Goal: Task Accomplishment & Management: Manage account settings

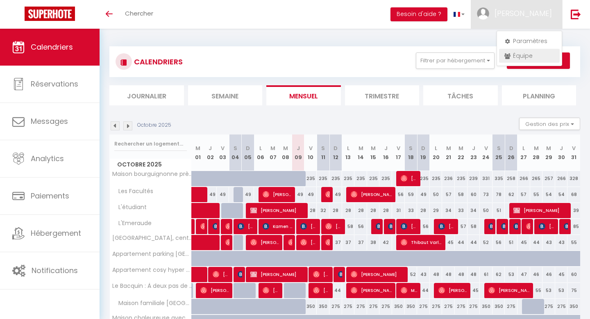
scroll to position [46, 0]
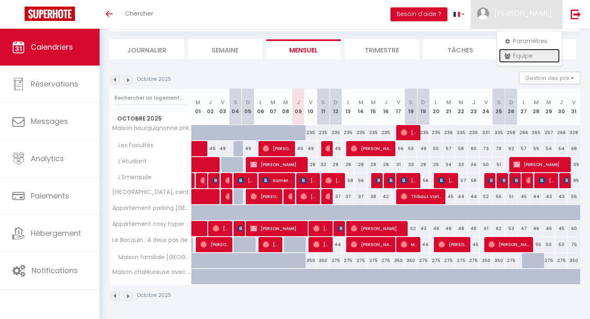
click at [514, 58] on link "Équipe" at bounding box center [529, 56] width 61 height 14
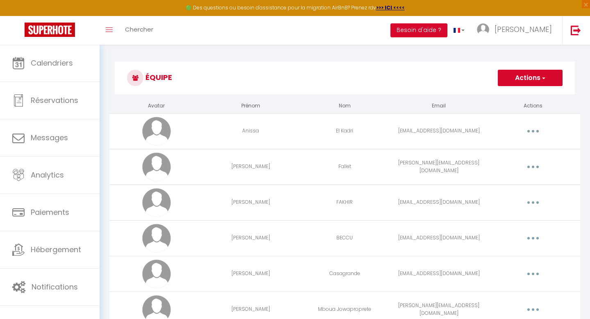
click at [534, 84] on button "Actions" at bounding box center [530, 78] width 65 height 16
click at [507, 94] on link "Ajouter un nouvel utilisateur" at bounding box center [513, 95] width 97 height 11
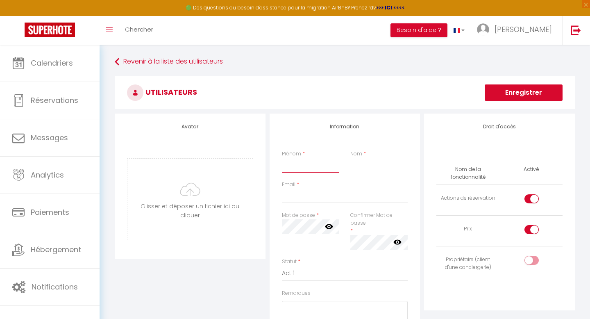
click at [309, 168] on input "Prénom" at bounding box center [311, 165] width 58 height 15
type input "Zahra"
click at [294, 195] on input "Email" at bounding box center [345, 195] width 126 height 15
paste input "[EMAIL_ADDRESS][DOMAIN_NAME]"
drag, startPoint x: 332, startPoint y: 196, endPoint x: 317, endPoint y: 197, distance: 15.2
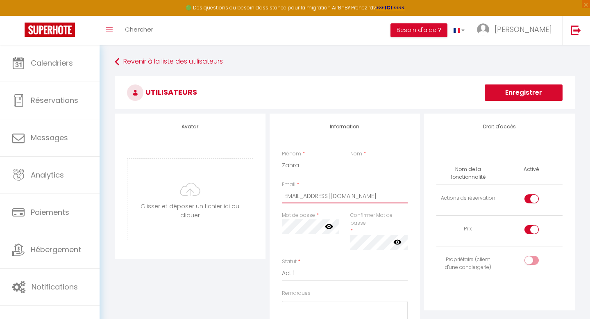
click at [317, 197] on input "[EMAIL_ADDRESS][DOMAIN_NAME]" at bounding box center [345, 195] width 126 height 15
drag, startPoint x: 318, startPoint y: 195, endPoint x: 271, endPoint y: 198, distance: 47.2
click at [271, 198] on div "Information Prénom * Zahra Nom * Email * eljensdkaouizahra@gmail.com Mot de pas…" at bounding box center [344, 262] width 151 height 298
type input "[EMAIL_ADDRESS][DOMAIN_NAME]"
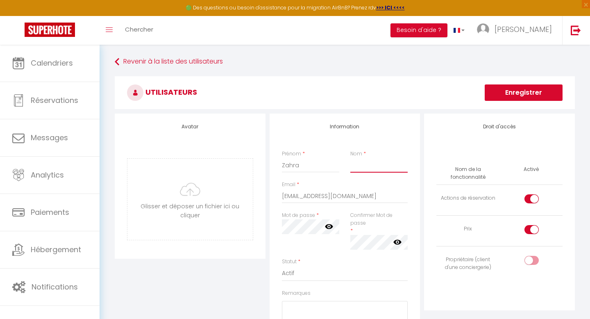
click at [361, 165] on input "Nom" at bounding box center [379, 165] width 58 height 15
paste input "eljensdkaoui"
click at [353, 165] on input "eljensdkaoui" at bounding box center [379, 165] width 58 height 15
type input "Eljensdkaoui"
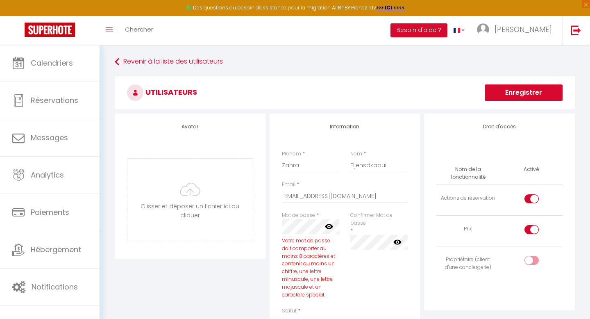
click at [361, 274] on div "Confirmer Mot de passe * false" at bounding box center [378, 258] width 68 height 95
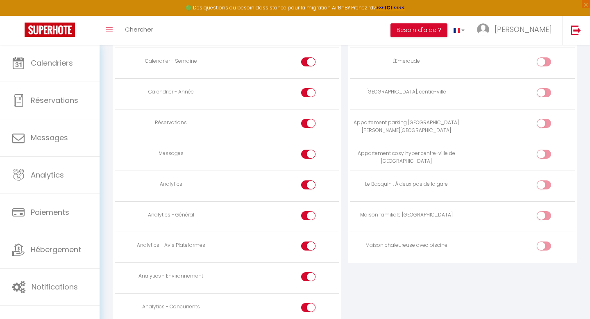
scroll to position [579, 0]
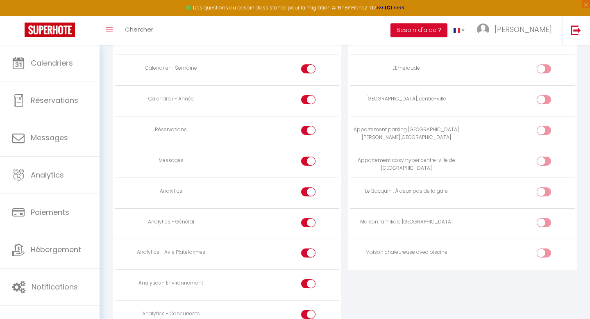
click at [308, 191] on div at bounding box center [308, 191] width 14 height 9
click at [308, 191] on input "checkbox" at bounding box center [315, 193] width 14 height 12
checkbox input "false"
click at [310, 221] on input "checkbox" at bounding box center [315, 224] width 14 height 12
checkbox input "false"
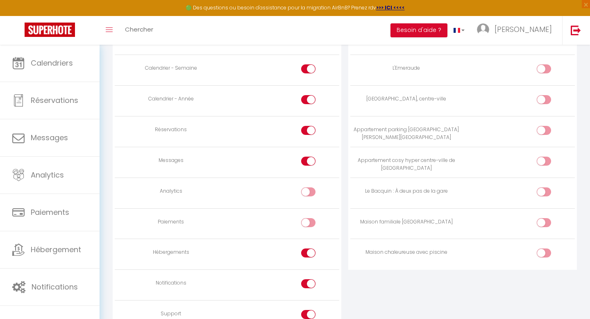
click at [308, 253] on input "checkbox" at bounding box center [315, 254] width 14 height 12
checkbox input "false"
click at [309, 281] on input "checkbox" at bounding box center [315, 285] width 14 height 12
checkbox input "false"
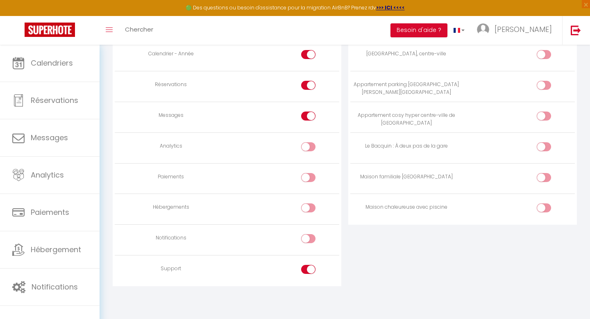
click at [309, 270] on input "checkbox" at bounding box center [315, 271] width 14 height 12
checkbox input "false"
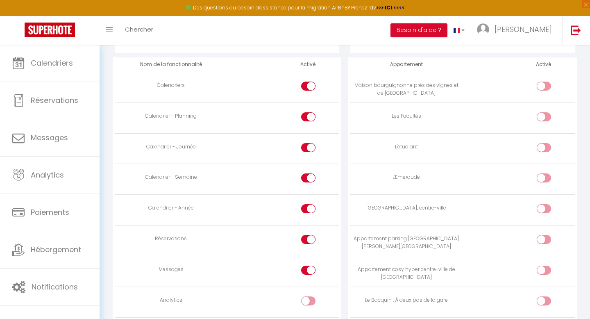
scroll to position [469, 0]
click at [544, 118] on input "checkbox" at bounding box center [550, 119] width 14 height 12
checkbox input "true"
click at [542, 149] on div at bounding box center [543, 148] width 14 height 9
click at [543, 149] on input "checkbox" at bounding box center [550, 150] width 14 height 12
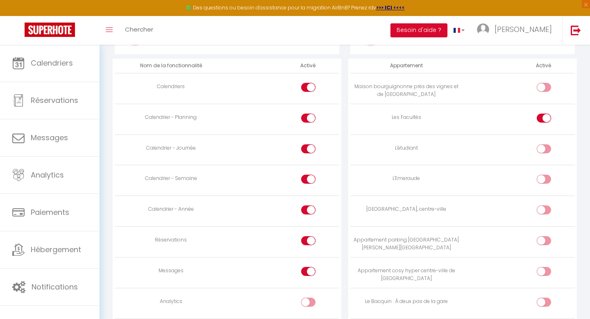
checkbox input "true"
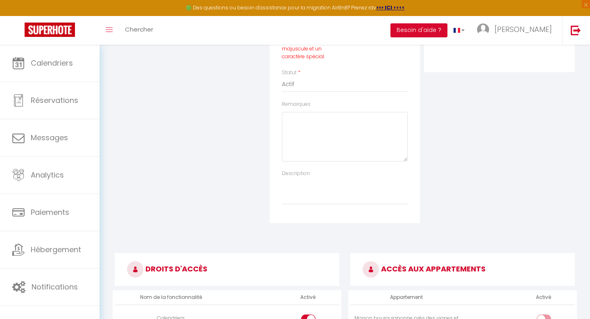
scroll to position [0, 0]
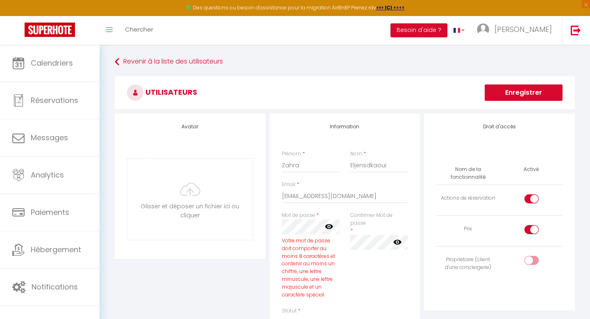
click at [512, 96] on button "Enregistrer" at bounding box center [523, 92] width 78 height 16
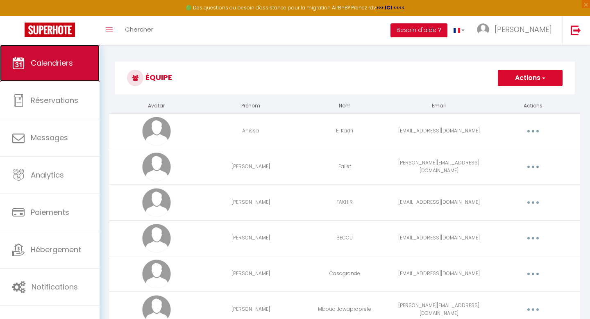
click at [53, 61] on span "Calendriers" at bounding box center [52, 63] width 42 height 10
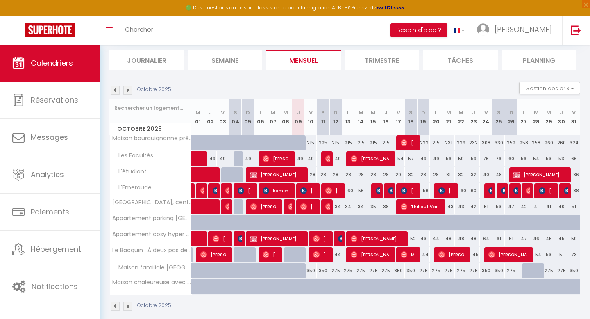
scroll to position [53, 0]
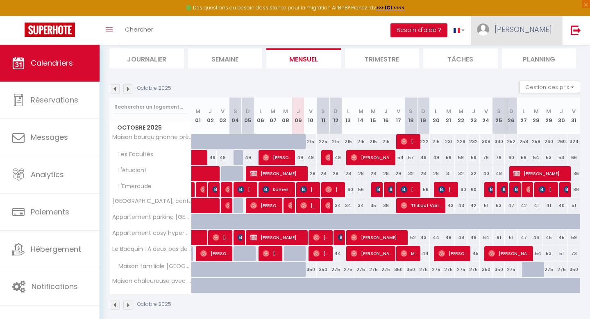
click at [528, 26] on span "[PERSON_NAME]" at bounding box center [522, 29] width 57 height 10
click at [520, 76] on link "Équipe" at bounding box center [529, 72] width 61 height 14
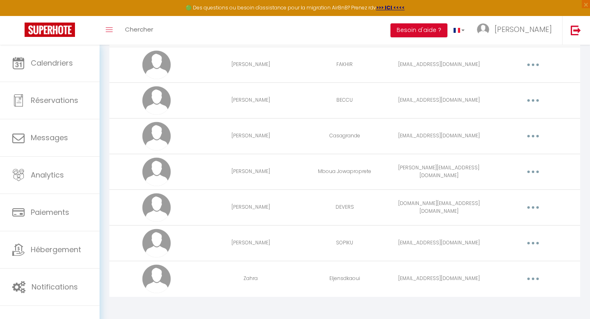
scroll to position [142, 0]
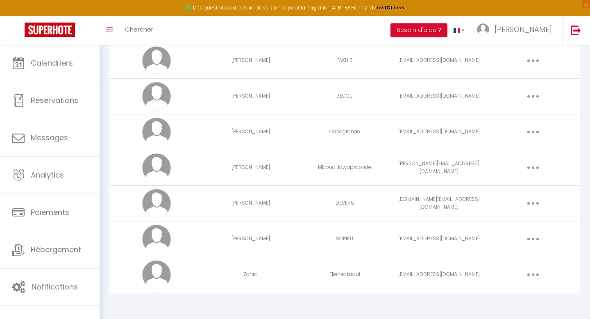
click at [536, 277] on button "button" at bounding box center [532, 274] width 23 height 13
click at [501, 294] on link "Editer" at bounding box center [511, 293] width 61 height 14
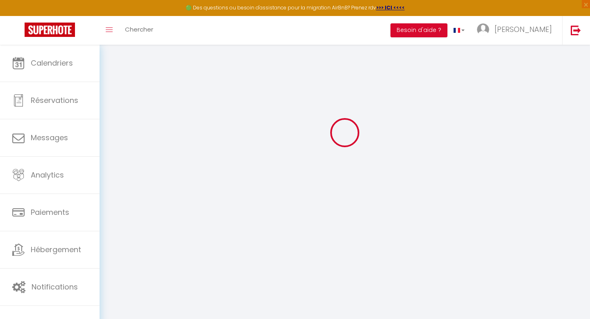
type input "Zahra"
type input "Eljensdkaoui"
type input "[EMAIL_ADDRESS][DOMAIN_NAME]"
type textarea "[URL][DOMAIN_NAME]"
checkbox input "true"
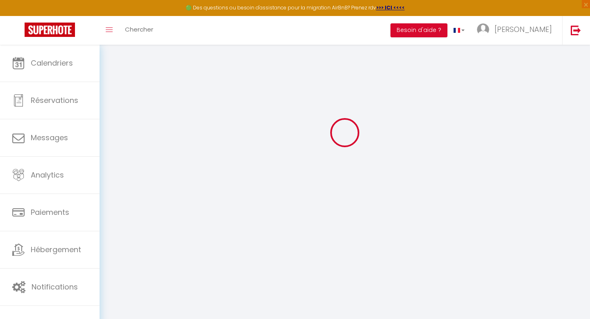
checkbox input "true"
checkbox input "false"
checkbox input "true"
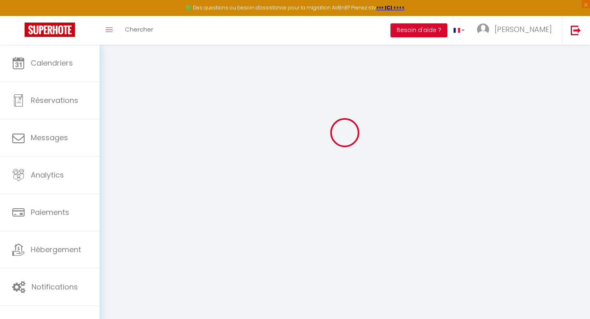
checkbox input "true"
checkbox input "false"
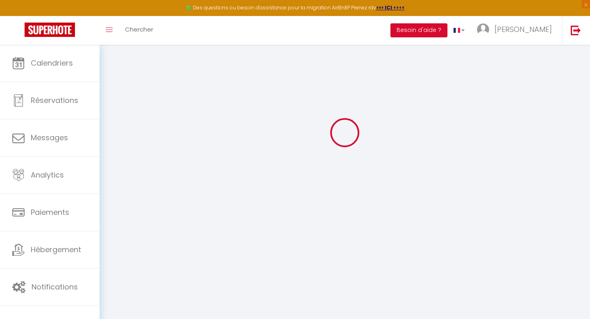
checkbox input "false"
select select
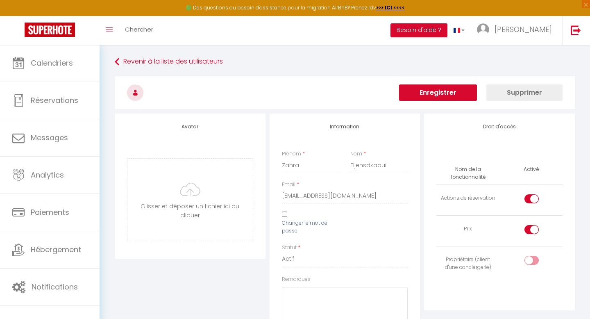
click at [527, 92] on button "Supprimer" at bounding box center [524, 92] width 76 height 16
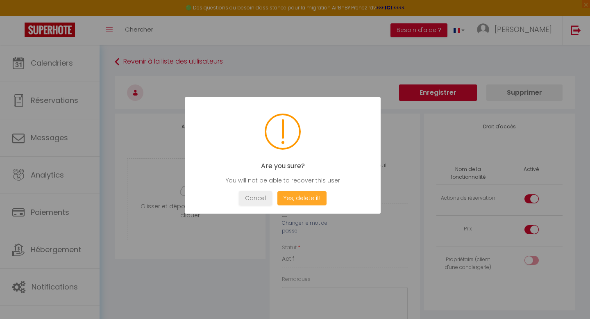
click at [292, 193] on button "Yes, delete it!" at bounding box center [301, 198] width 49 height 14
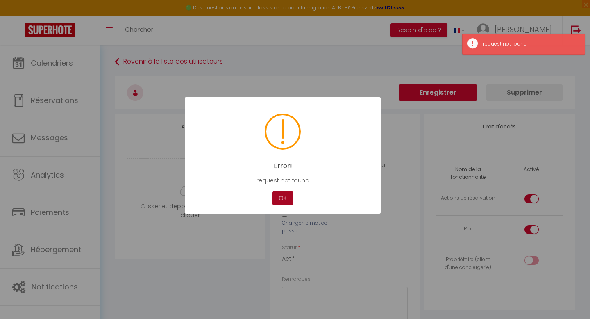
click at [281, 199] on button "OK" at bounding box center [282, 198] width 20 height 14
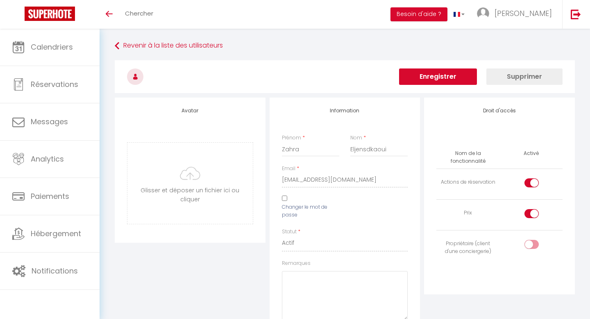
select select
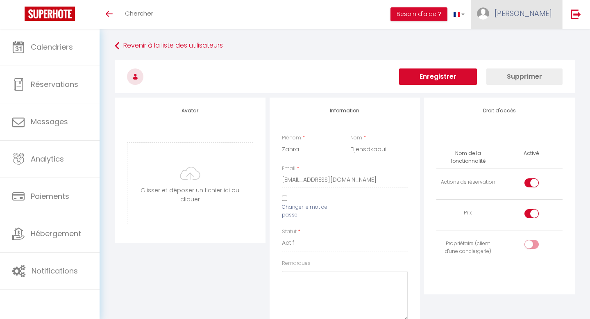
click at [527, 7] on link "[PERSON_NAME]" at bounding box center [516, 14] width 91 height 29
click at [518, 42] on link "Paramètres" at bounding box center [529, 41] width 61 height 14
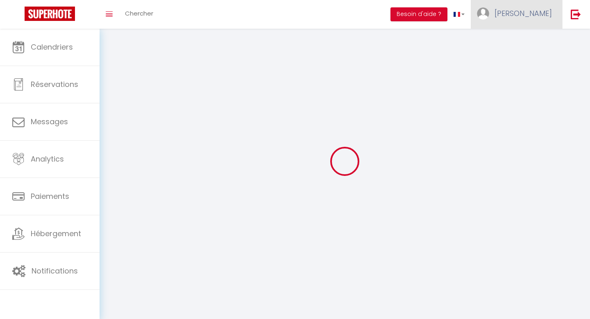
click at [523, 16] on link "[PERSON_NAME]" at bounding box center [516, 14] width 91 height 29
click at [519, 58] on link "Équipe" at bounding box center [529, 56] width 61 height 14
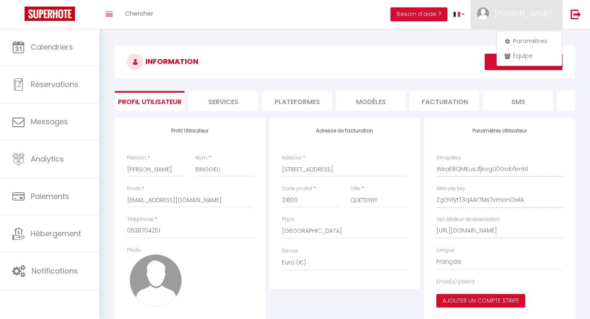
click at [515, 56] on button "Enregistrer" at bounding box center [523, 62] width 78 height 16
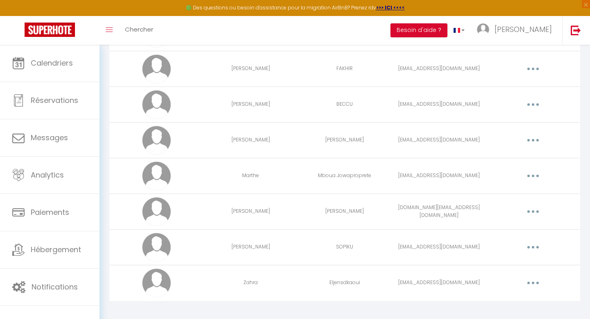
scroll to position [142, 0]
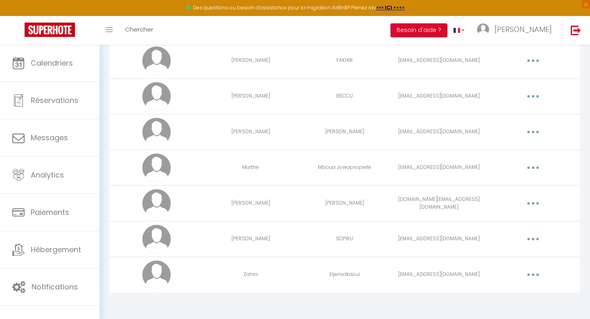
click at [536, 274] on button "button" at bounding box center [532, 274] width 23 height 13
click at [516, 308] on link "Supprimer" at bounding box center [511, 308] width 61 height 14
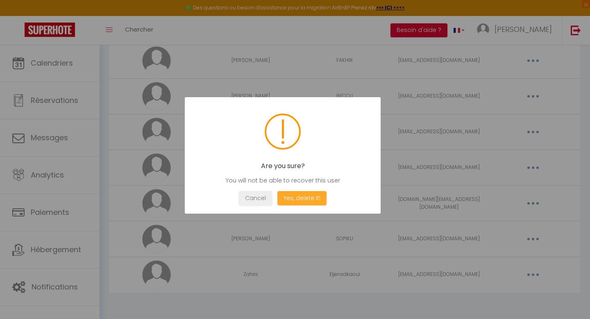
click at [305, 199] on button "Yes, delete it!" at bounding box center [301, 198] width 49 height 14
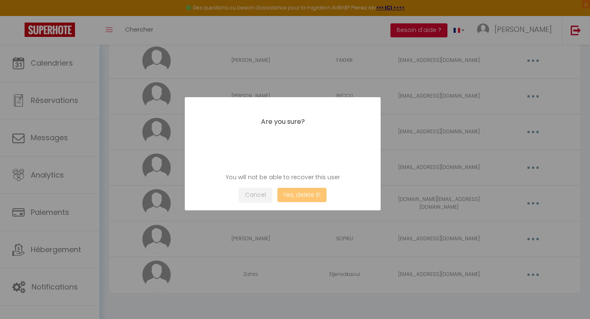
scroll to position [106, 0]
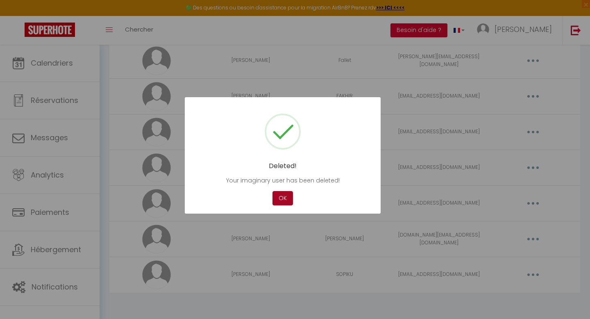
click at [282, 198] on button "OK" at bounding box center [282, 198] width 20 height 14
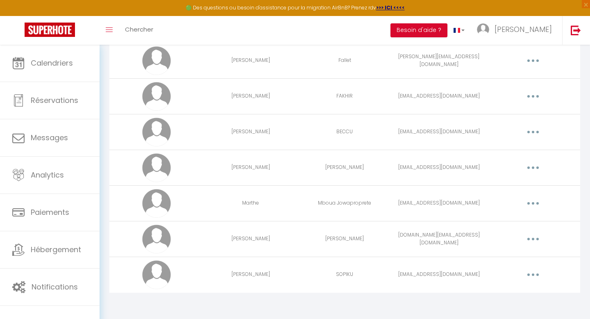
scroll to position [0, 0]
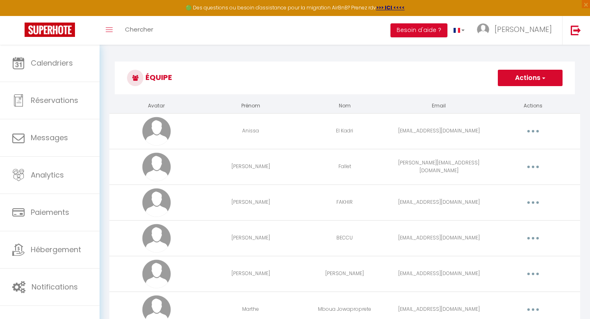
click at [538, 74] on button "Actions" at bounding box center [530, 78] width 65 height 16
click at [510, 99] on link "Ajouter un nouvel utilisateur" at bounding box center [513, 95] width 97 height 11
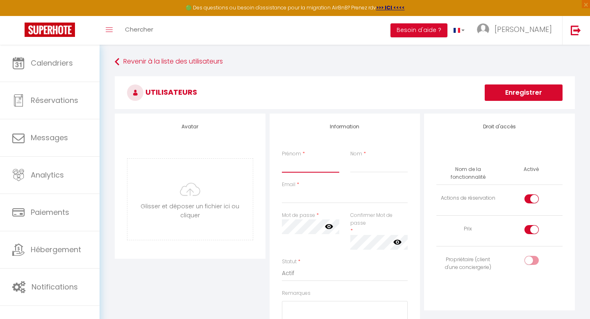
click at [321, 163] on input "Prénom" at bounding box center [311, 165] width 58 height 15
type input "Zahra"
click at [361, 167] on input "Nom" at bounding box center [379, 165] width 58 height 15
paste input "[EMAIL_ADDRESS][DOMAIN_NAME]"
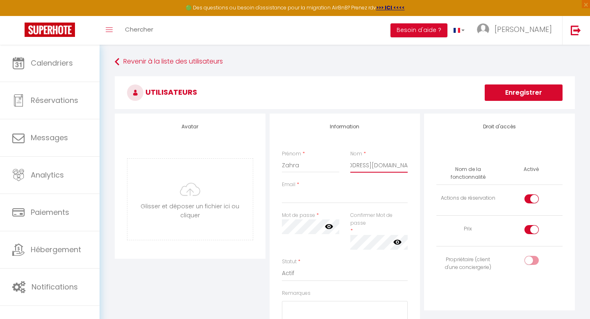
type input "[EMAIL_ADDRESS][DOMAIN_NAME]"
click at [318, 200] on input "Email" at bounding box center [345, 195] width 126 height 15
paste input "[EMAIL_ADDRESS][DOMAIN_NAME]"
type input "[EMAIL_ADDRESS][DOMAIN_NAME]"
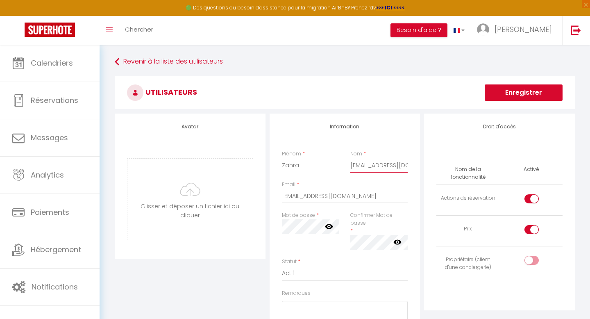
scroll to position [0, 27]
drag, startPoint x: 350, startPoint y: 166, endPoint x: 422, endPoint y: 170, distance: 72.1
click at [422, 170] on div "Avatar [PERSON_NAME] et déposer un fichier ici ou cliquer Ooops, something wron…" at bounding box center [345, 262] width 464 height 298
drag, startPoint x: 315, startPoint y: 196, endPoint x: 278, endPoint y: 200, distance: 36.6
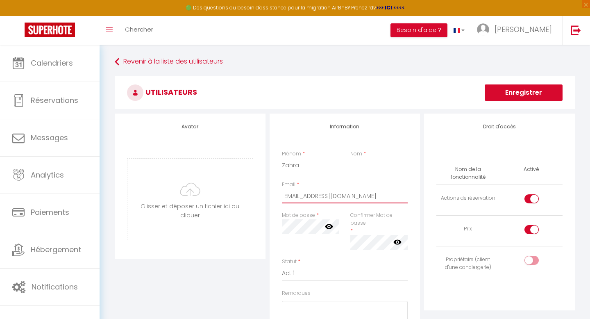
click at [278, 200] on div "Email * [EMAIL_ADDRESS][DOMAIN_NAME]" at bounding box center [344, 196] width 137 height 31
click at [359, 167] on input "Nom" at bounding box center [379, 165] width 58 height 15
paste input "eljendkaoui"
click at [354, 165] on input "eljendkaoui" at bounding box center [379, 165] width 58 height 15
type input "Eljendkaoui"
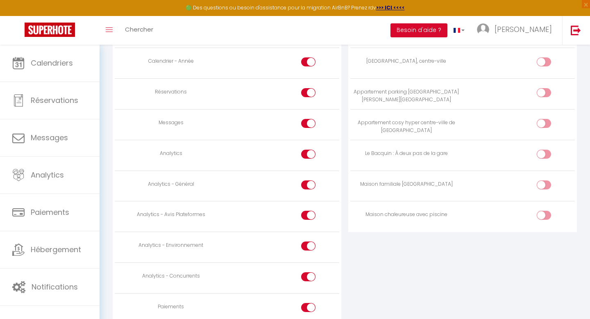
scroll to position [620, 0]
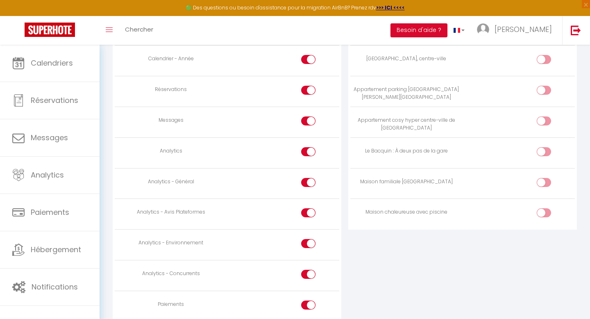
click at [307, 152] on div at bounding box center [308, 151] width 14 height 9
click at [308, 152] on input "checkbox" at bounding box center [315, 153] width 14 height 12
checkbox input "false"
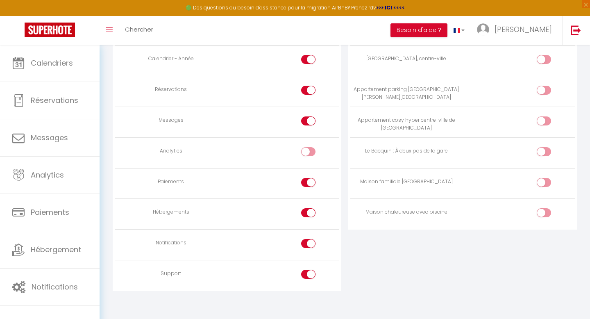
click at [308, 183] on div at bounding box center [308, 182] width 14 height 9
click at [308, 183] on input "checkbox" at bounding box center [315, 184] width 14 height 12
checkbox input "false"
click at [307, 215] on div at bounding box center [308, 212] width 14 height 9
click at [308, 215] on input "checkbox" at bounding box center [315, 214] width 14 height 12
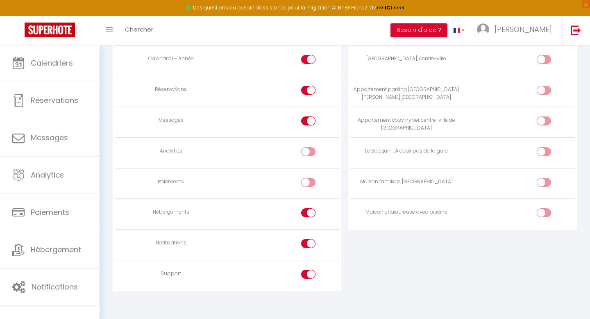
checkbox input "false"
click at [307, 244] on div at bounding box center [308, 243] width 14 height 9
click at [308, 244] on input "checkbox" at bounding box center [315, 245] width 14 height 12
checkbox input "false"
click at [308, 274] on input "checkbox" at bounding box center [315, 275] width 14 height 12
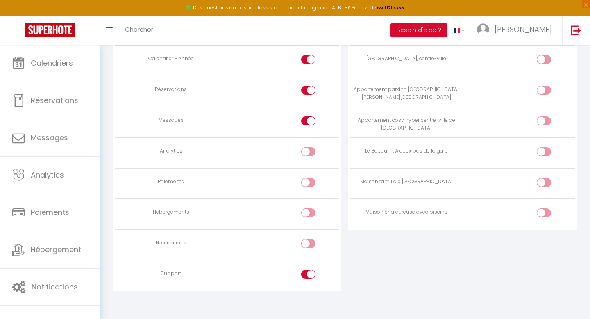
checkbox input "false"
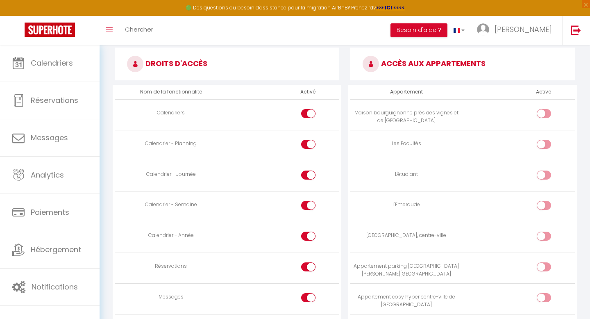
scroll to position [440, 0]
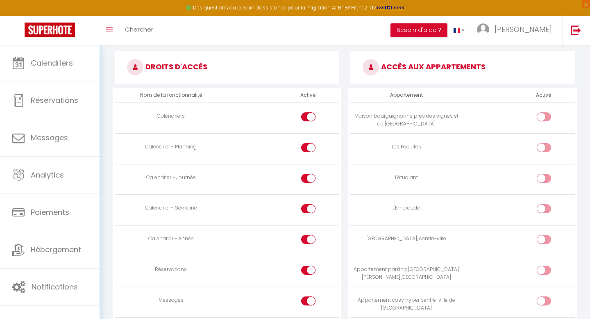
click at [544, 175] on input "checkbox" at bounding box center [550, 180] width 14 height 12
checkbox input "true"
click at [545, 148] on input "checkbox" at bounding box center [550, 149] width 14 height 12
checkbox input "true"
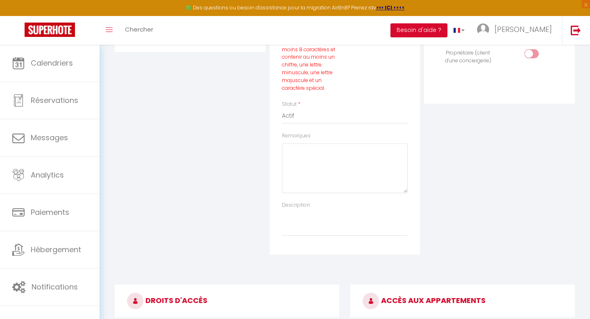
scroll to position [0, 0]
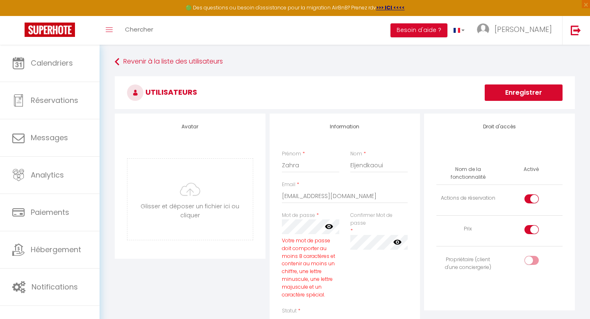
click at [517, 96] on button "Enregistrer" at bounding box center [523, 92] width 78 height 16
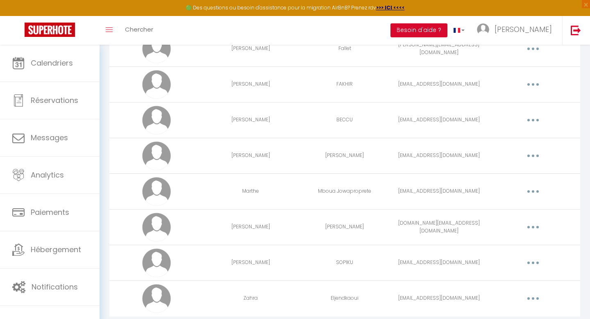
scroll to position [142, 0]
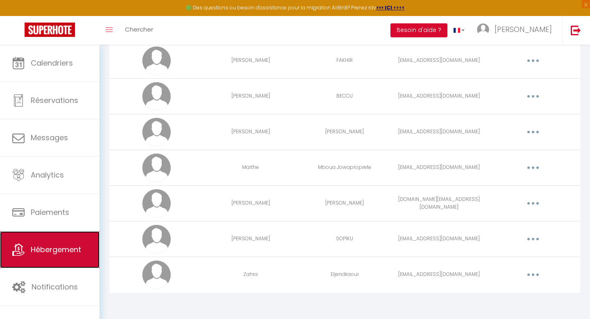
click at [42, 249] on span "Hébergement" at bounding box center [56, 249] width 50 height 10
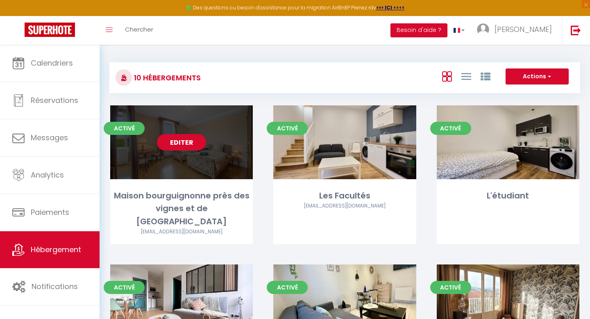
click at [180, 168] on div "Editer" at bounding box center [181, 142] width 143 height 74
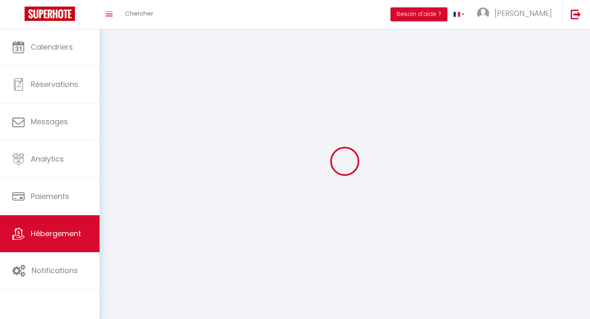
select select "28"
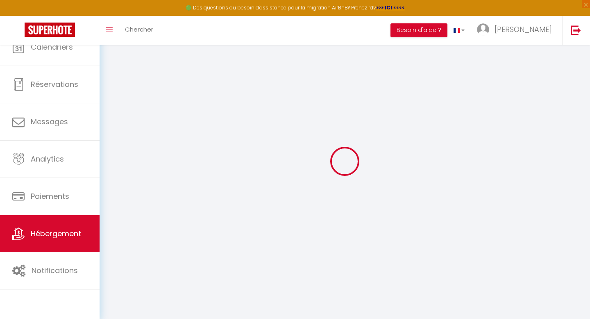
select select
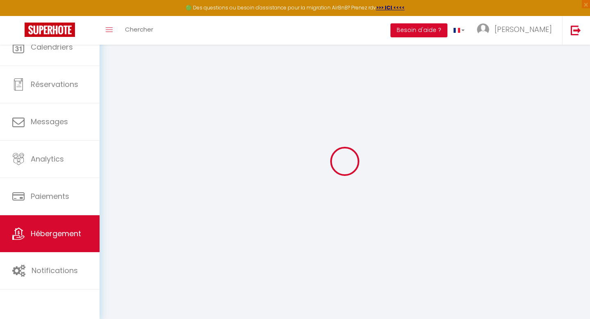
select select
checkbox input "false"
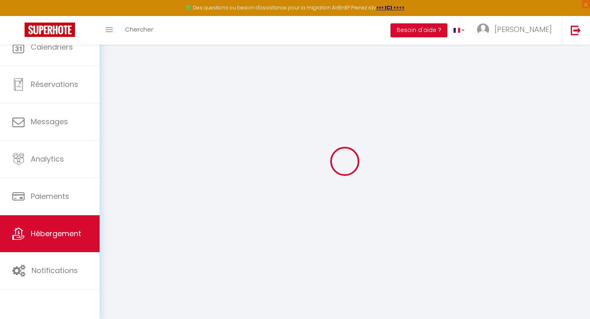
select select
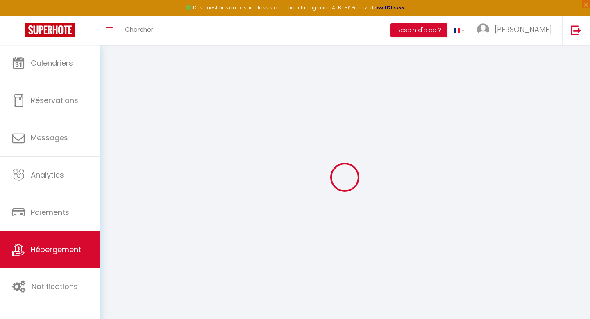
select select
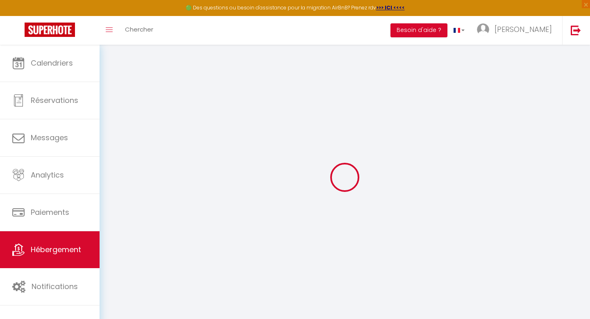
select select
checkbox input "false"
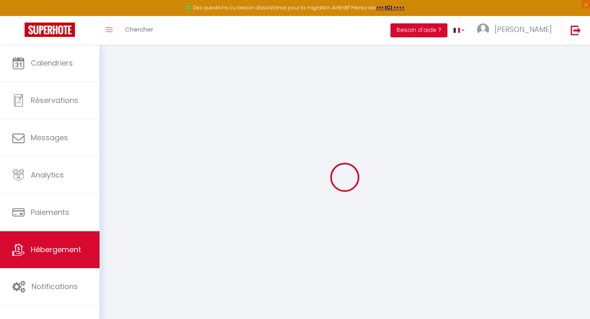
select select
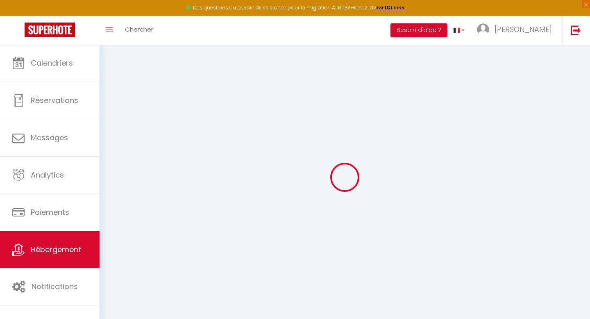
select select
checkbox input "false"
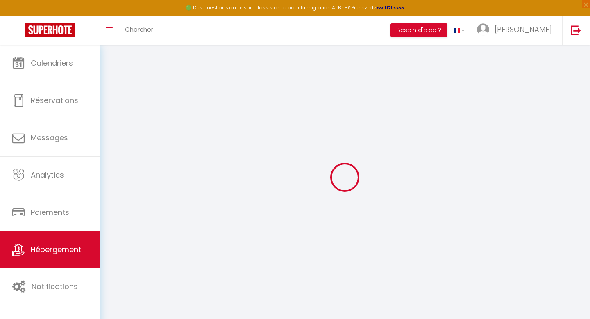
checkbox input "false"
select select
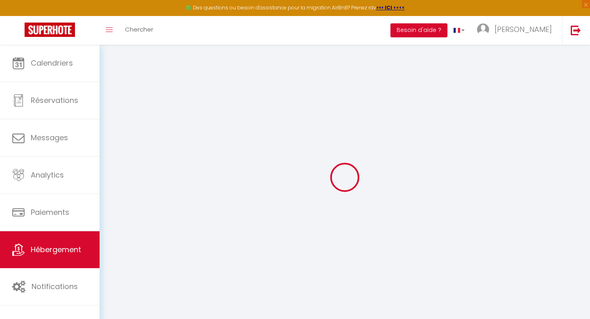
select select
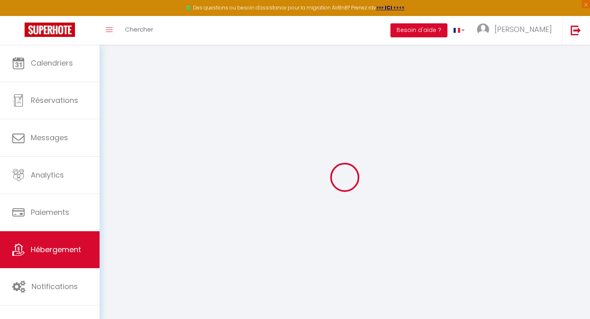
checkbox input "false"
select select
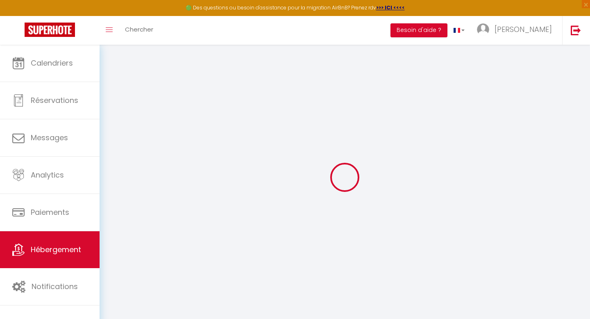
select select
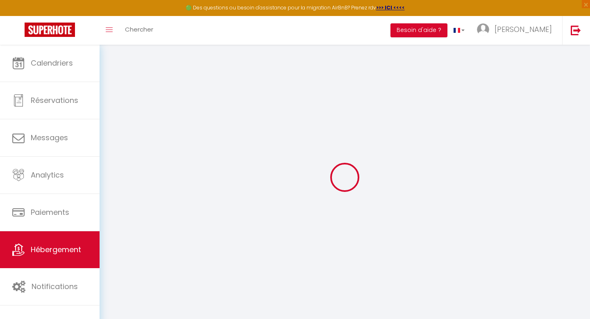
select select
checkbox input "false"
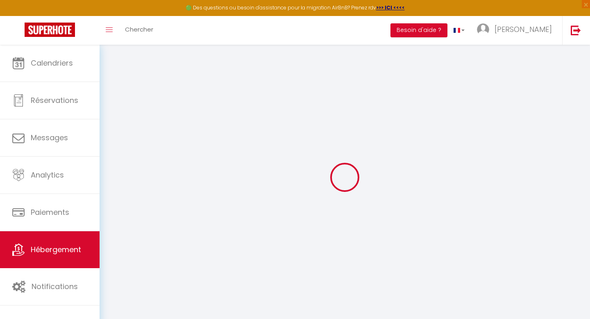
checkbox input "false"
select select
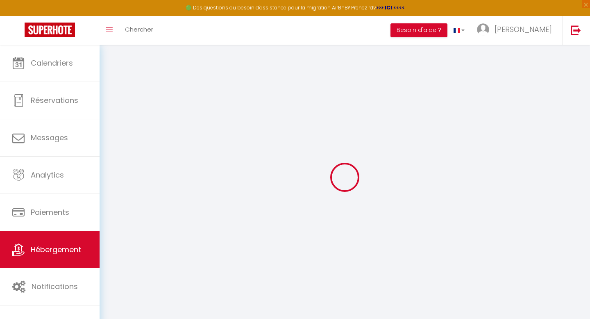
select select
checkbox input "false"
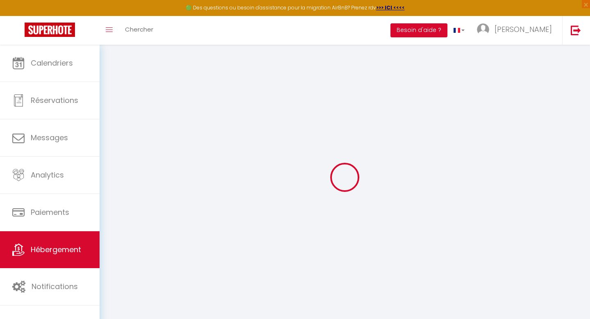
checkbox input "false"
select select
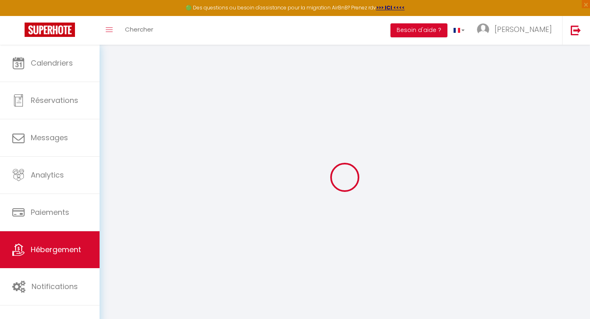
type input "Maison bourguignonne près des vignes et de [GEOGRAPHIC_DATA]"
type input "[PERSON_NAME]"
type input "Gillant"
type input "[STREET_ADDRESS][PERSON_NAME]"
type input "21220"
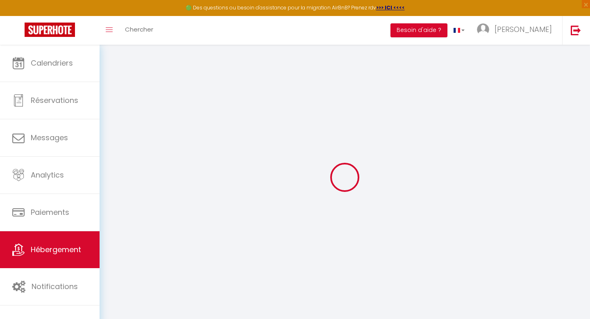
type input "Chambolle-[GEOGRAPHIC_DATA]"
select select "houses"
select select "10"
select select "4"
select select "2"
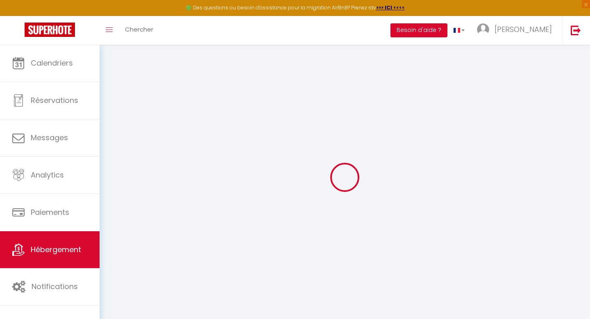
type input "450"
type input "150"
type input "1500"
select select
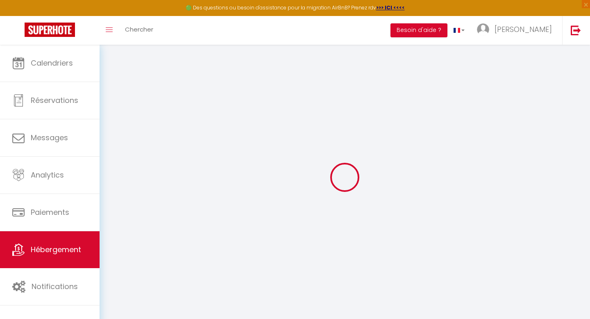
select select
type input "[STREET_ADDRESS][PERSON_NAME]"
type input "21220"
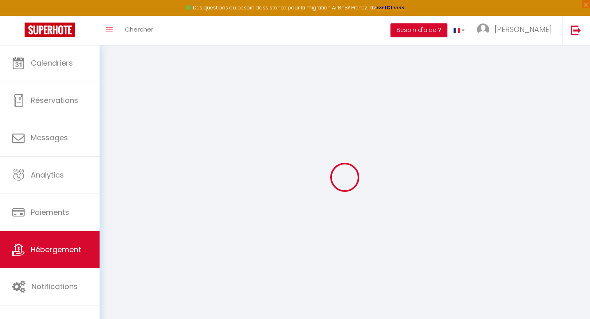
type input "Chambolle-[GEOGRAPHIC_DATA]"
type input "[PERSON_NAME][EMAIL_ADDRESS][DOMAIN_NAME]"
select select "15843"
checkbox input "true"
checkbox input "false"
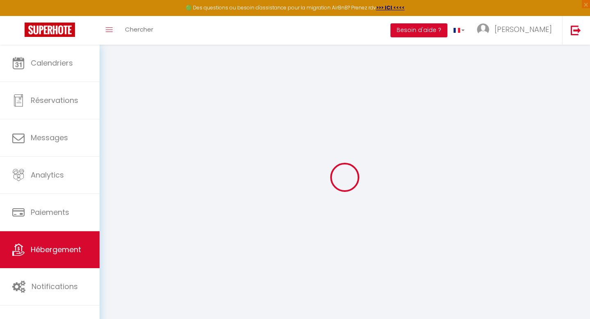
checkbox input "true"
checkbox input "false"
type input "150"
type input "0"
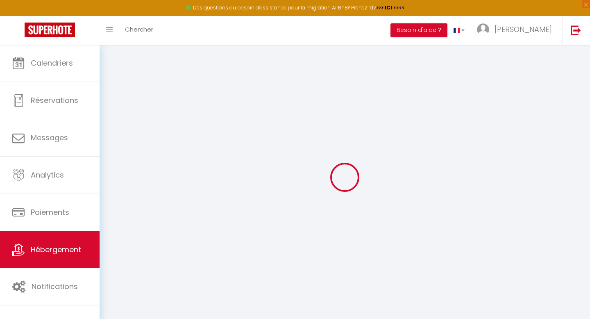
type input "0"
select select "+ 19 %"
select select "+ 30 %"
select select "+ 10 %"
select select "17479-1498546396986220033"
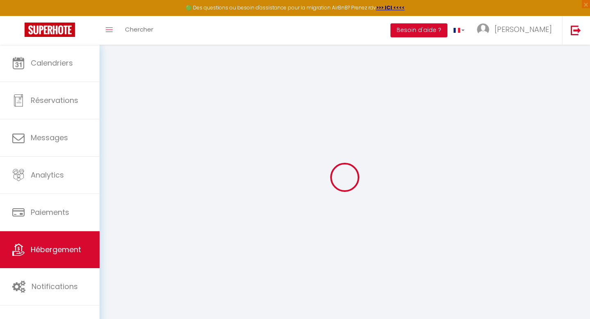
checkbox input "true"
checkbox input "false"
checkbox input "true"
checkbox input "false"
select select "1"
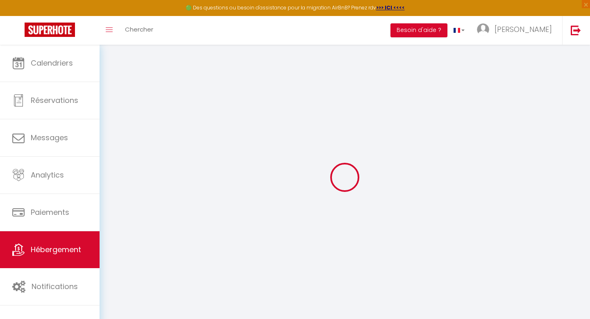
select select "EUR"
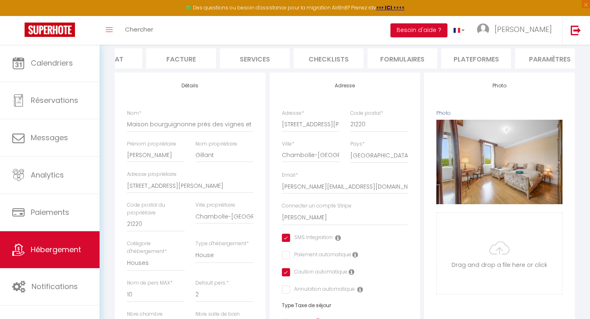
scroll to position [0, 145]
click at [432, 59] on li "Plateformes" at bounding box center [447, 58] width 70 height 20
select select
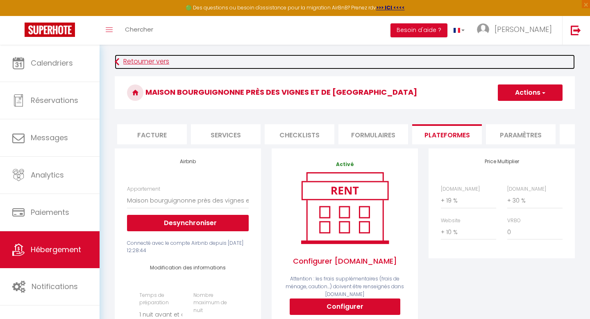
click at [140, 62] on link "Retourner vers" at bounding box center [345, 61] width 460 height 15
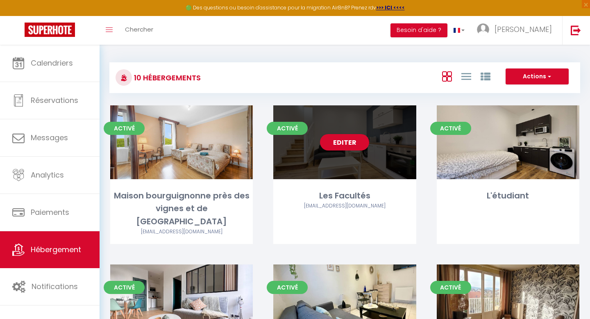
click at [337, 153] on div "Editer" at bounding box center [344, 142] width 143 height 74
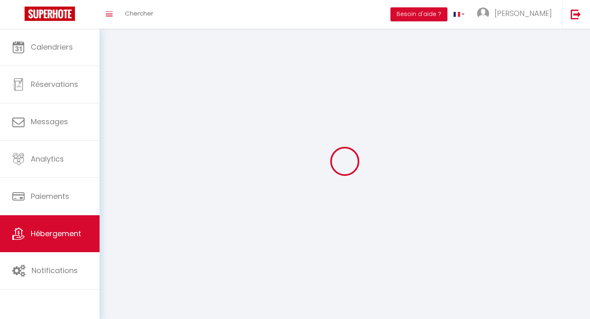
select select
select select "28"
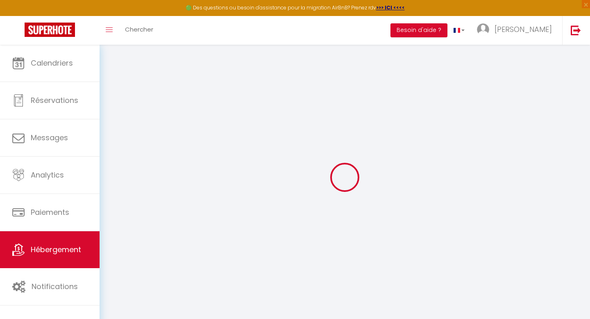
select select
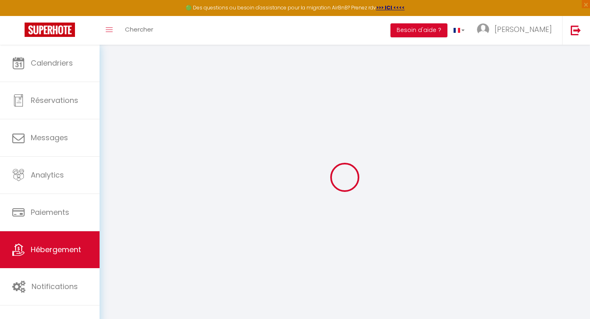
select select
checkbox input "false"
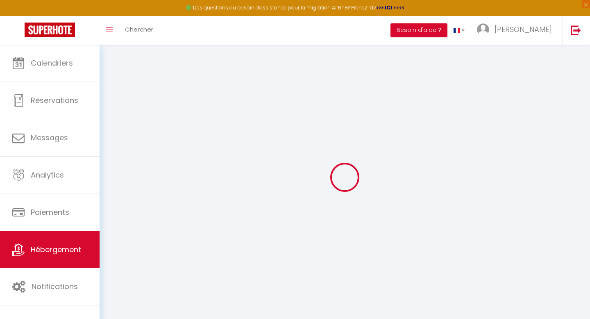
select select
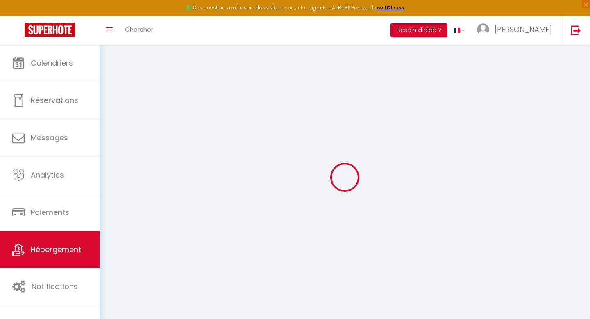
select select
checkbox input "false"
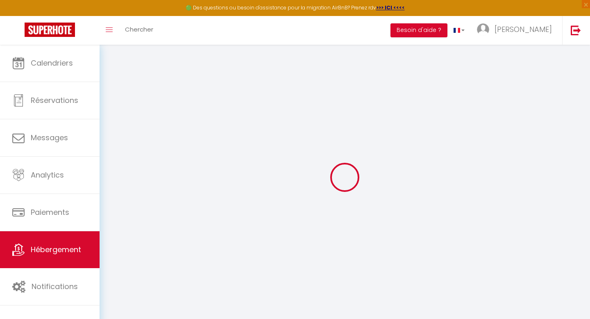
checkbox input "false"
select select
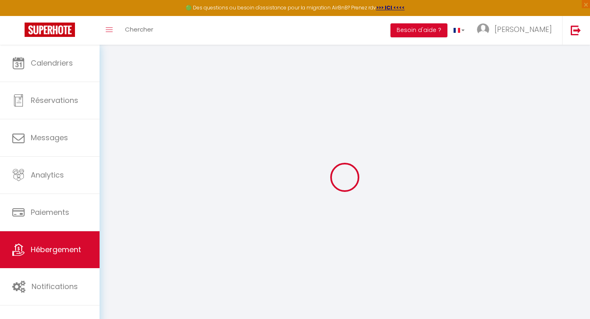
select select
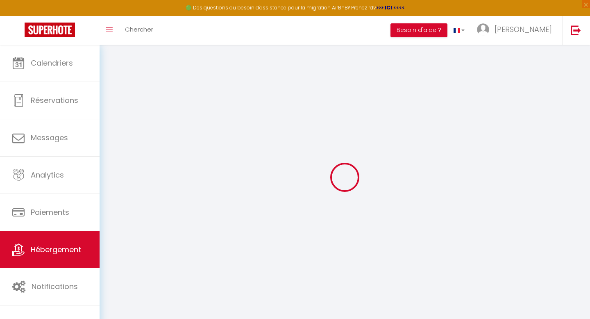
checkbox input "false"
select select
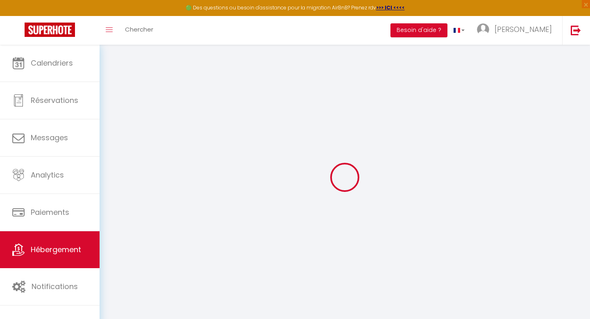
select select
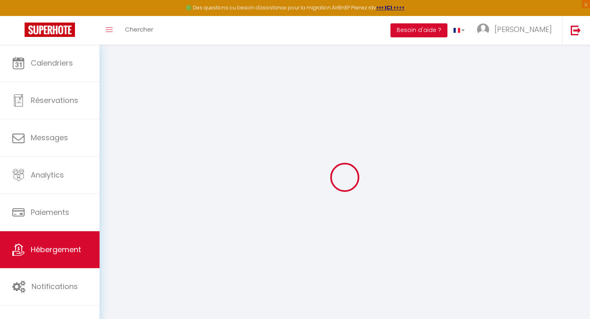
select select
checkbox input "false"
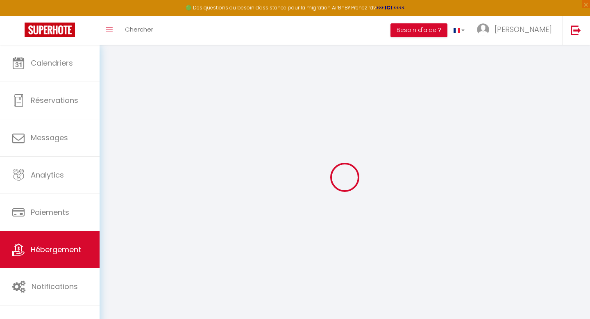
checkbox input "false"
select select
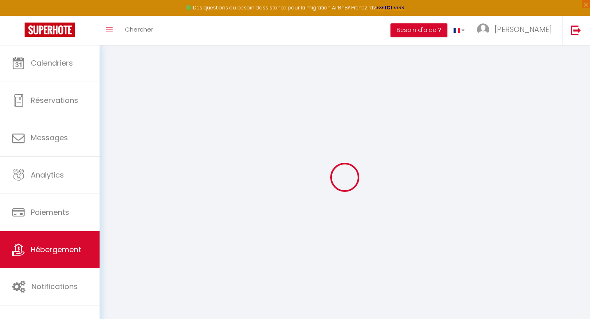
select select
checkbox input "false"
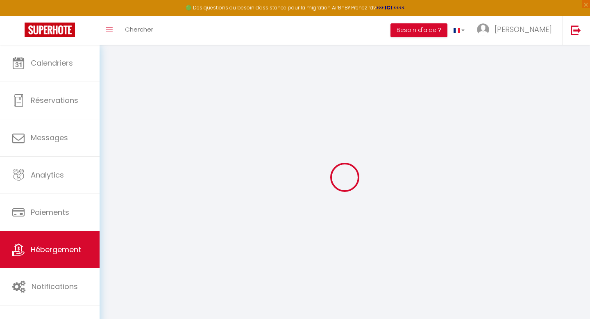
checkbox input "false"
select select
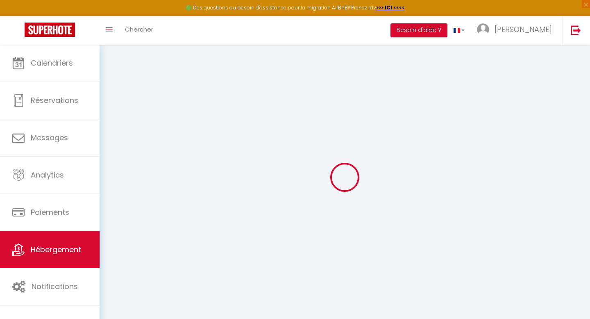
select select
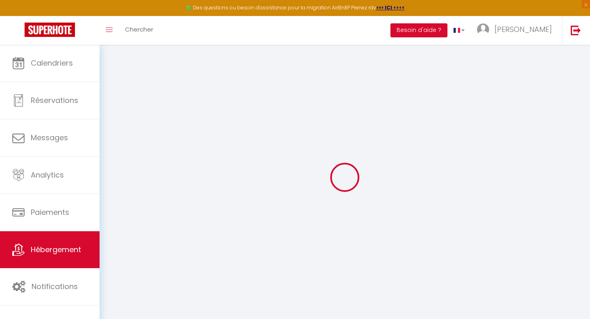
select select
checkbox input "false"
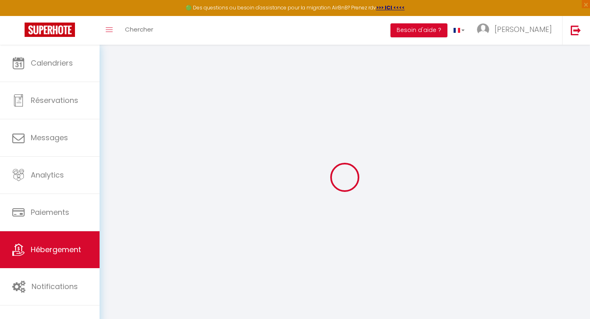
select select
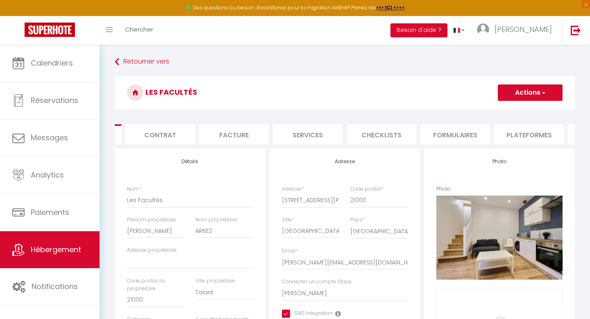
scroll to position [0, 79]
click at [508, 134] on li "Plateformes" at bounding box center [512, 134] width 70 height 20
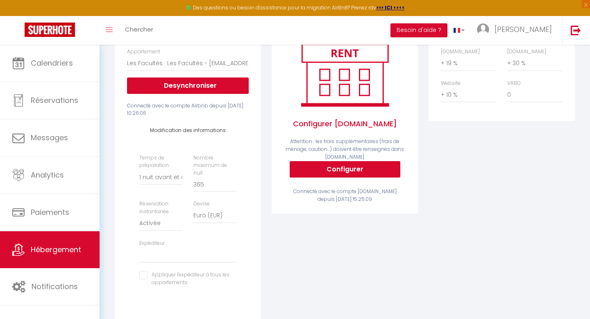
scroll to position [138, 0]
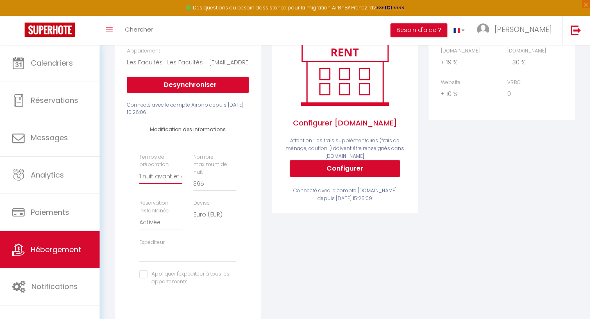
click at [158, 172] on select "Aucun 1 nuit avant et après chaque réservation 2 nuits avant et après chaque ré…" at bounding box center [160, 176] width 43 height 16
click at [139, 168] on select "Aucun 1 nuit avant et après chaque réservation 2 nuits avant et après chaque ré…" at bounding box center [160, 176] width 43 height 16
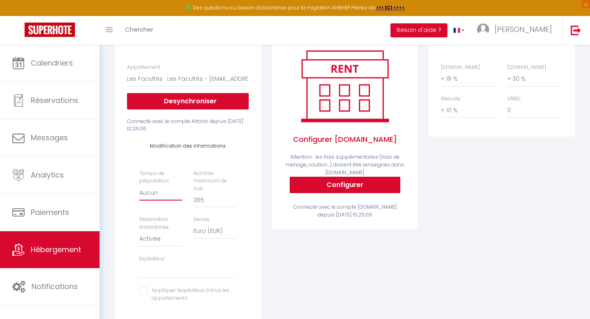
scroll to position [0, 0]
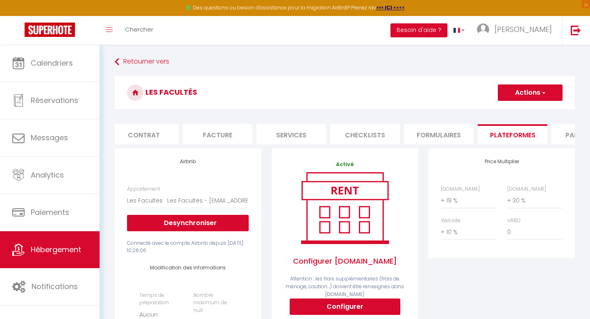
click at [520, 100] on button "Actions" at bounding box center [530, 92] width 65 height 16
click at [519, 110] on link "Enregistrer" at bounding box center [529, 110] width 65 height 11
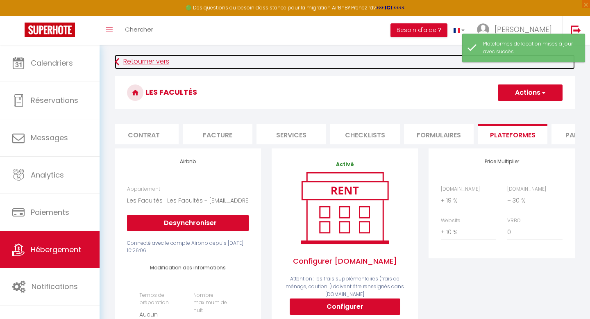
click at [132, 64] on link "Retourner vers" at bounding box center [345, 61] width 460 height 15
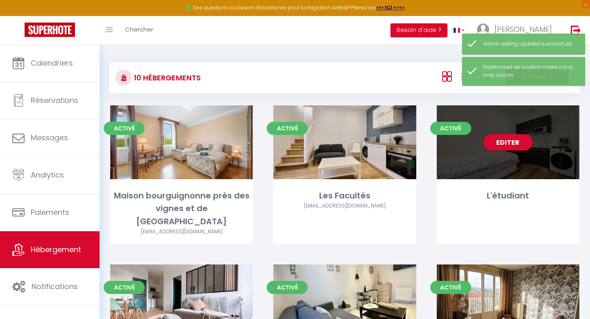
click at [532, 174] on div "Editer" at bounding box center [508, 142] width 143 height 74
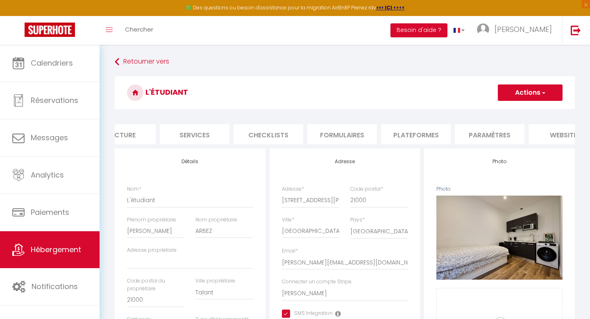
scroll to position [0, 178]
click at [422, 134] on li "Plateformes" at bounding box center [414, 134] width 70 height 20
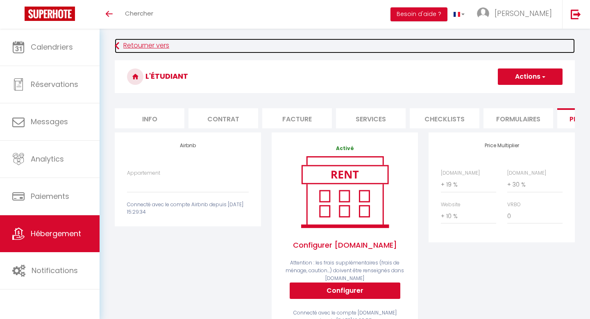
click at [140, 47] on link "Retourner vers" at bounding box center [345, 45] width 460 height 15
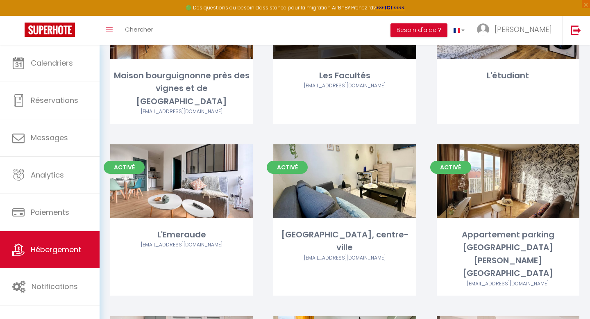
scroll to position [149, 0]
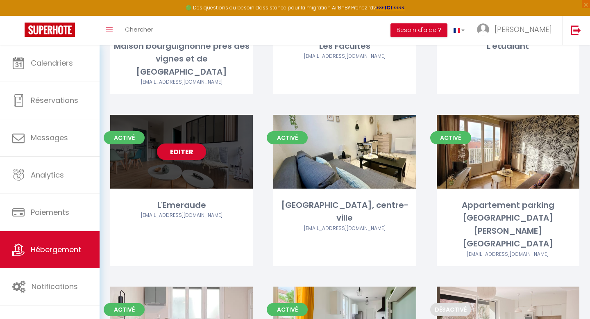
click at [197, 159] on div "Editer" at bounding box center [181, 152] width 143 height 74
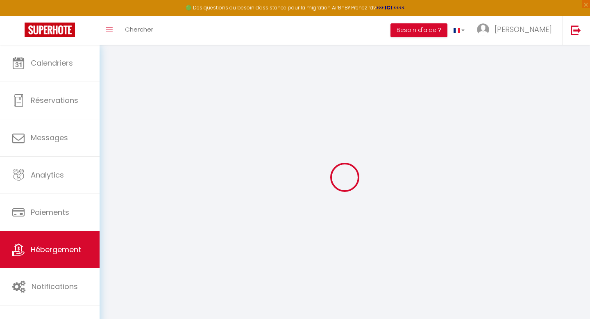
select select "13037-1451414690676279831"
select select
checkbox input "true"
checkbox input "false"
checkbox input "true"
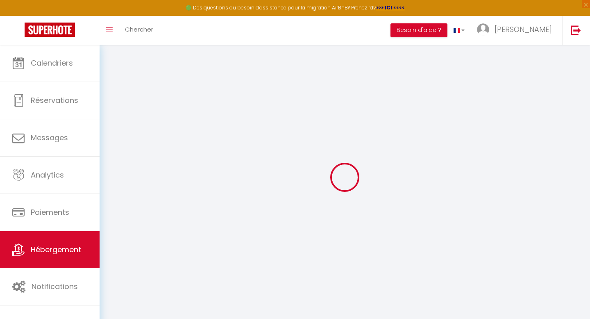
checkbox input "false"
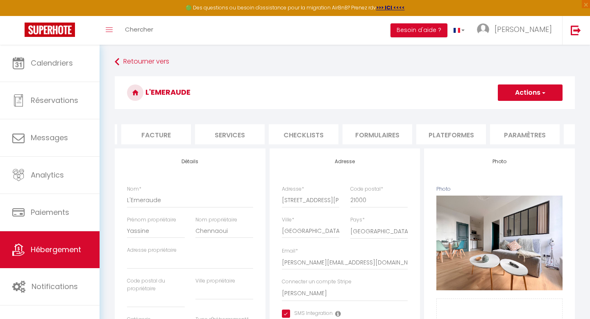
scroll to position [0, 175]
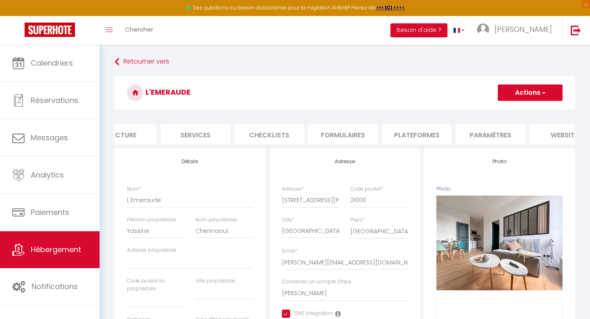
click at [437, 133] on li "Plateformes" at bounding box center [417, 134] width 70 height 20
select select
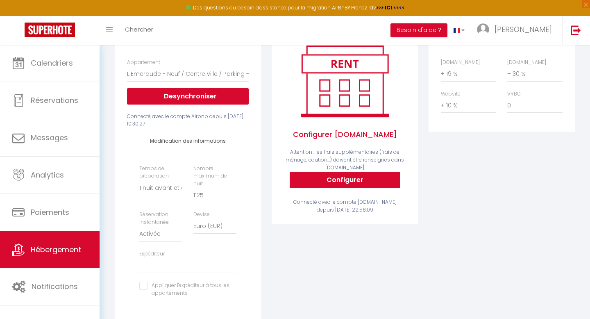
scroll to position [127, 0]
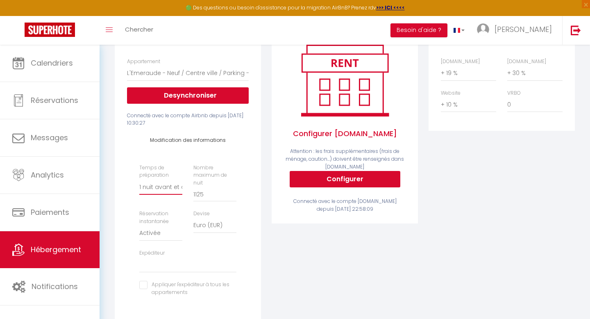
click at [154, 188] on select "Aucun 1 nuit avant et après chaque réservation 2 nuits avant et après chaque ré…" at bounding box center [160, 187] width 43 height 16
select select "0"
click at [139, 179] on select "Aucun 1 nuit avant et après chaque réservation 2 nuits avant et après chaque ré…" at bounding box center [160, 187] width 43 height 16
select select
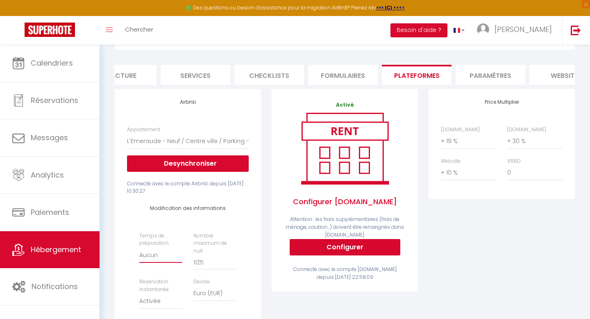
scroll to position [0, 0]
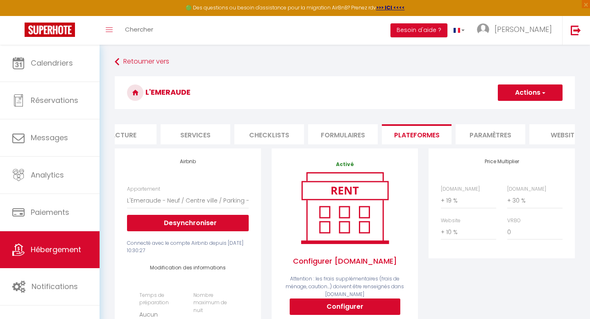
click at [516, 95] on button "Actions" at bounding box center [530, 92] width 65 height 16
click at [510, 110] on link "Enregistrer" at bounding box center [529, 110] width 65 height 11
select select "EUR"
select select
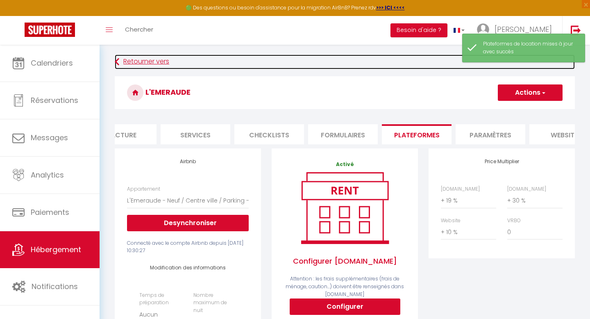
click at [143, 61] on link "Retourner vers" at bounding box center [345, 61] width 460 height 15
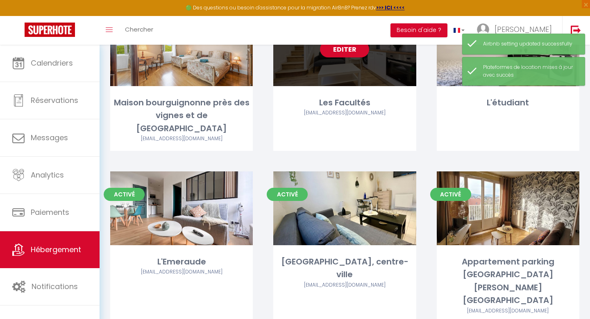
scroll to position [114, 0]
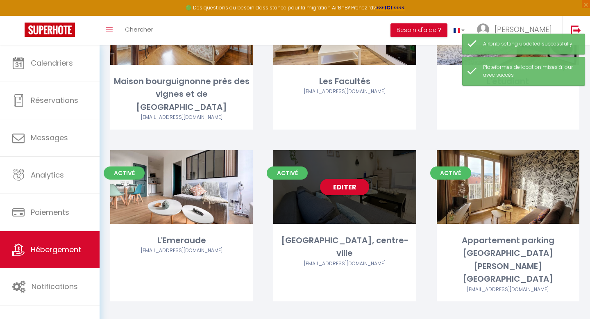
click at [339, 186] on div "Editer" at bounding box center [344, 187] width 143 height 74
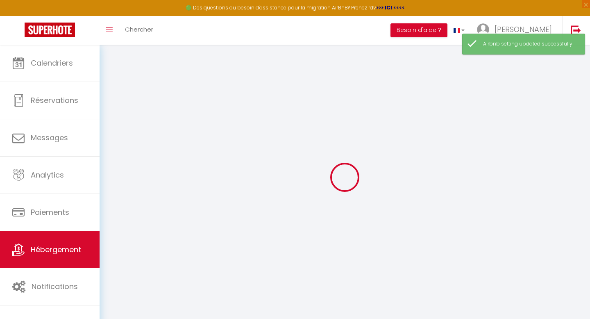
select select
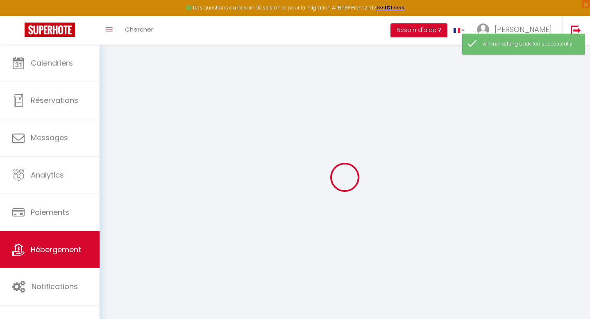
select select
checkbox input "false"
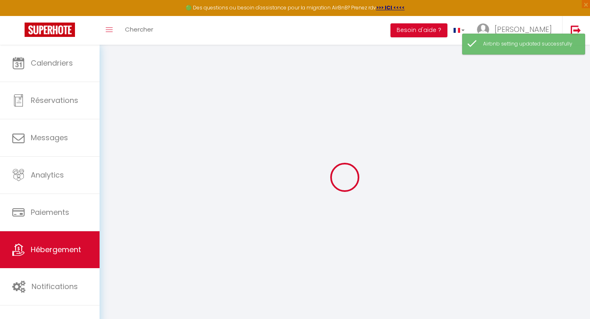
select select
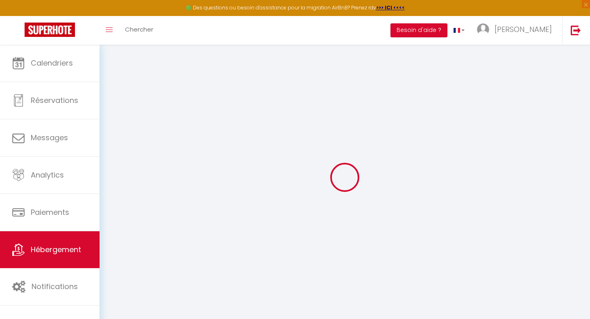
select select
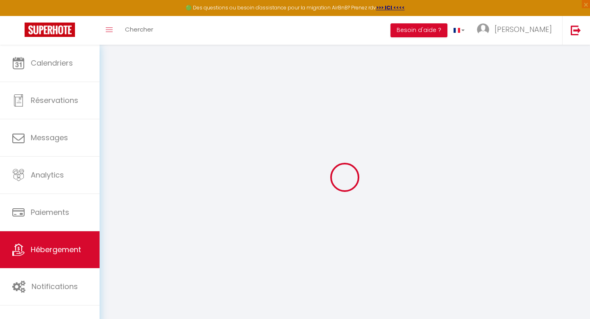
select select
checkbox input "false"
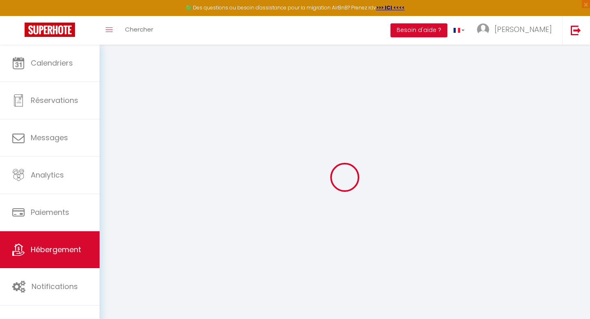
select select
type input "[GEOGRAPHIC_DATA], centre-ville"
type input "Romain"
type input "Jacotot"
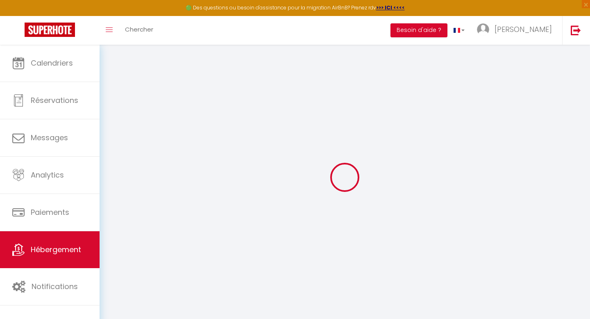
select select "2"
select select "0"
type input "40"
type input "6"
type input "30"
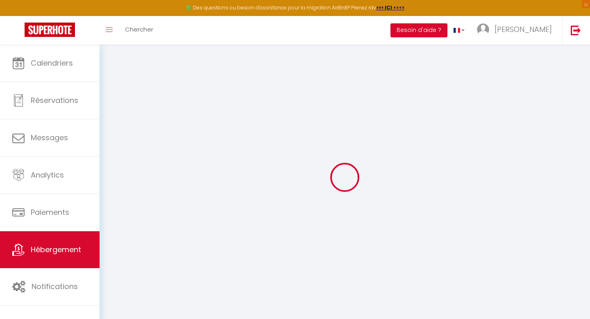
type input "500"
select select
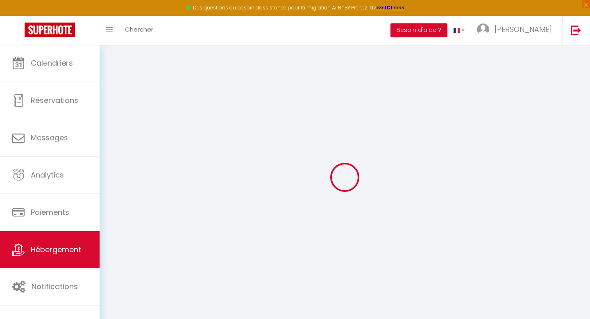
select select
type input "28 Rue de Chanzy"
type input "21000"
type input "[GEOGRAPHIC_DATA]"
type input "[PERSON_NAME][EMAIL_ADDRESS][DOMAIN_NAME]"
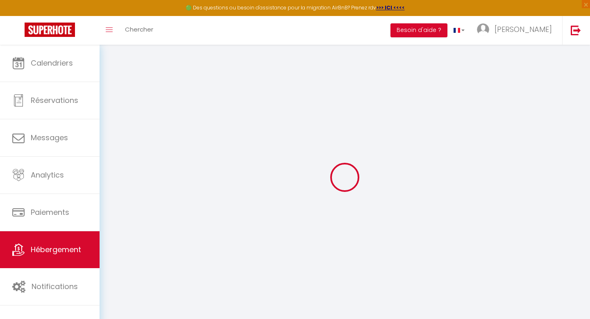
select select "15843"
checkbox input "true"
checkbox input "false"
checkbox input "true"
checkbox input "false"
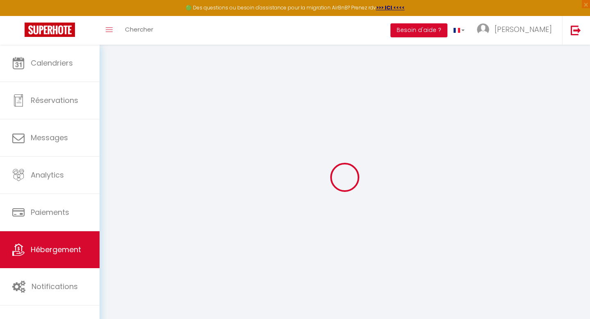
type input "30"
type input "0"
type input "150"
select select
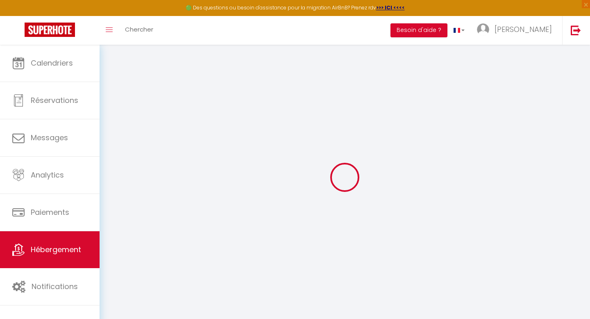
select select
checkbox input "true"
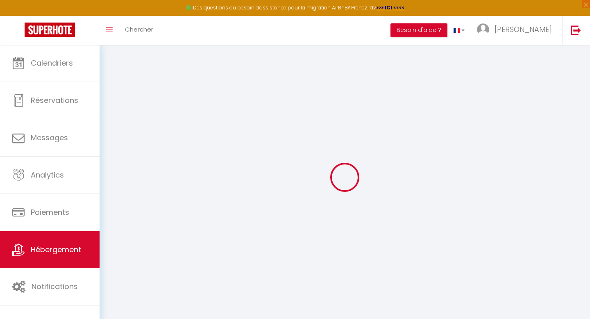
checkbox input "false"
checkbox input "true"
checkbox input "false"
select select "+ 19 %"
select select "+ 30 %"
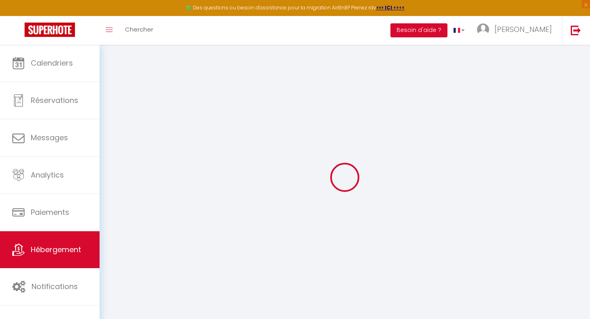
select select "+ 9 %"
select select
checkbox input "true"
checkbox input "false"
checkbox input "true"
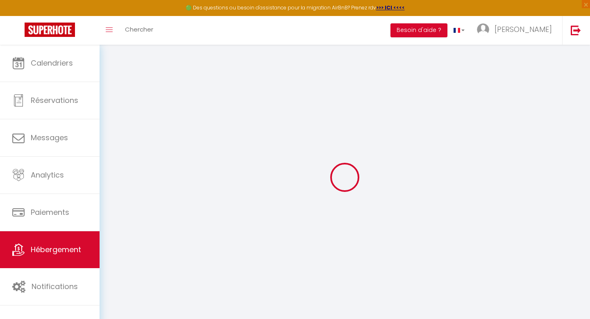
checkbox input "false"
select select "1"
select select "EUR"
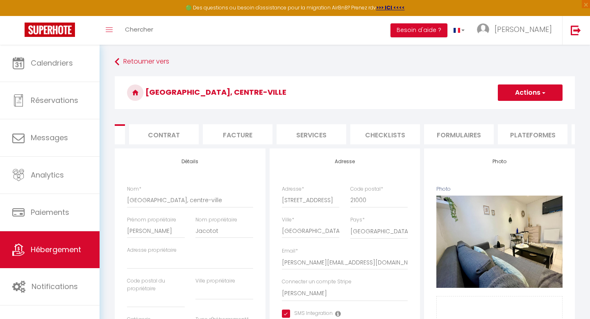
scroll to position [0, 60]
click at [518, 134] on li "Plateformes" at bounding box center [532, 134] width 70 height 20
select select
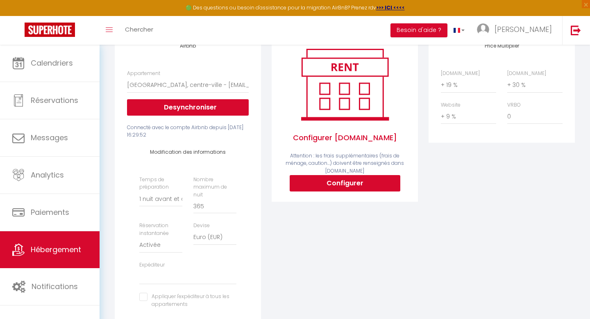
scroll to position [148, 0]
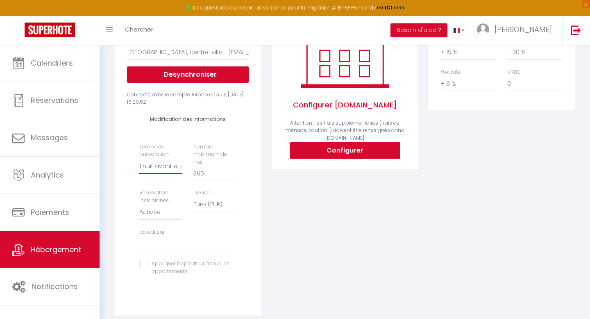
click at [153, 167] on select "Aucun 1 nuit avant et après chaque réservation 2 nuits avant et après chaque ré…" at bounding box center [160, 166] width 43 height 16
select select "0"
click at [139, 158] on select "Aucun 1 nuit avant et après chaque réservation 2 nuits avant et après chaque ré…" at bounding box center [160, 166] width 43 height 16
select select
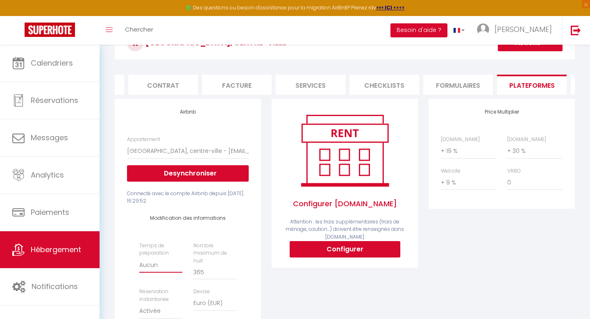
scroll to position [0, 0]
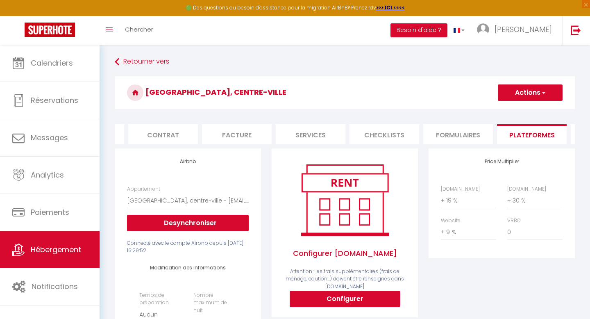
click at [534, 93] on button "Actions" at bounding box center [530, 92] width 65 height 16
click at [517, 115] on link "Enregistrer" at bounding box center [529, 110] width 65 height 11
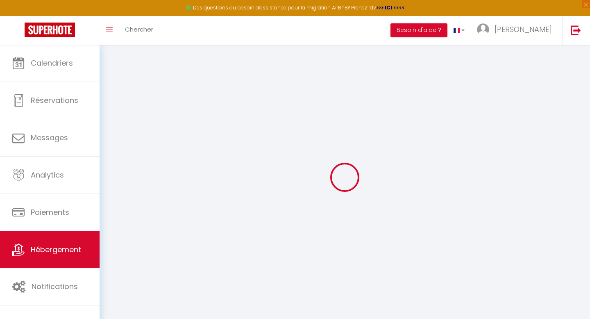
select select "EUR"
select select
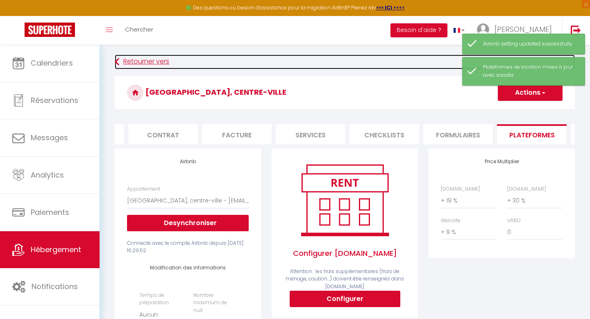
click at [154, 61] on link "Retourner vers" at bounding box center [345, 61] width 460 height 15
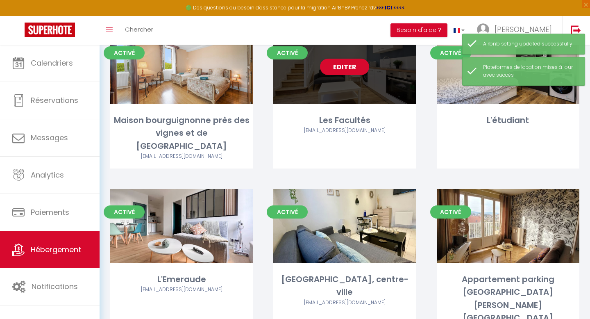
scroll to position [84, 0]
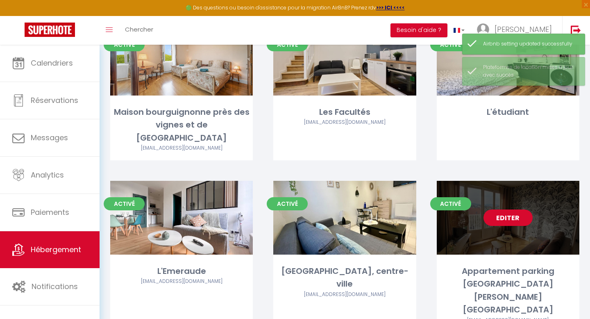
click at [500, 237] on div "Editer" at bounding box center [508, 218] width 143 height 74
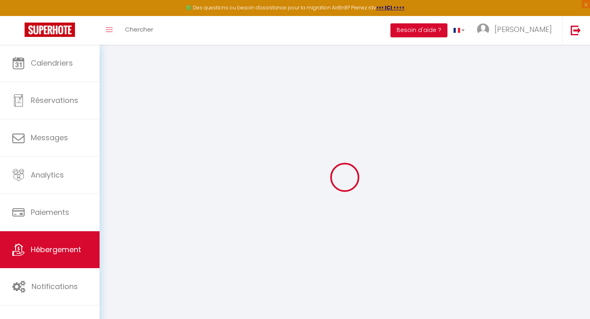
select select
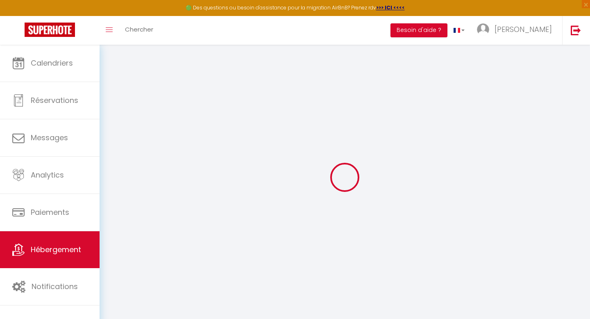
select select
checkbox input "false"
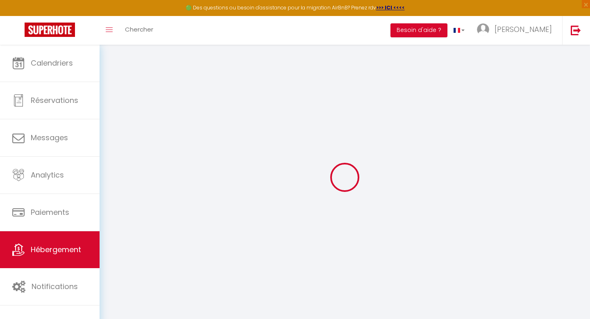
select select
type input "Appartement parking [GEOGRAPHIC_DATA] [PERSON_NAME][GEOGRAPHIC_DATA]"
type input "Julie"
type input "50"
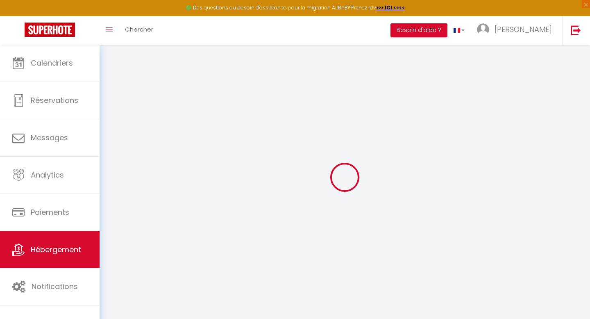
type input "30"
type input "500"
select select
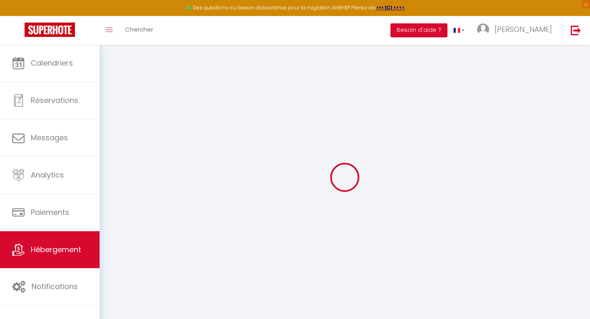
select select
type input "15 rue Ernest Bailly"
type input "21000"
type input "[GEOGRAPHIC_DATA]"
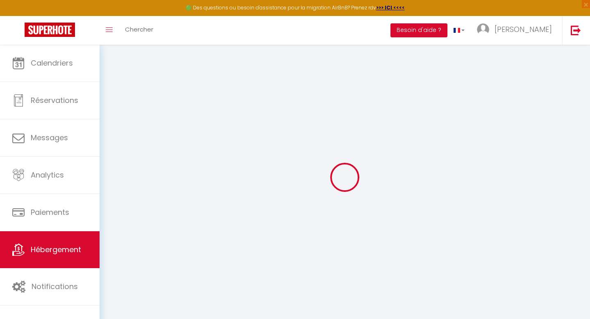
type input "[PERSON_NAME][EMAIL_ADDRESS][DOMAIN_NAME]"
select select "15843"
checkbox input "true"
checkbox input "false"
checkbox input "true"
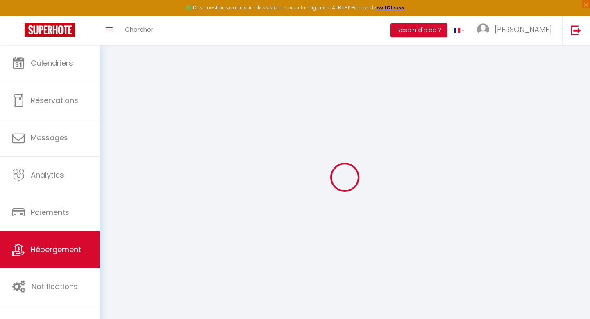
checkbox input "false"
type input "25"
type input "0"
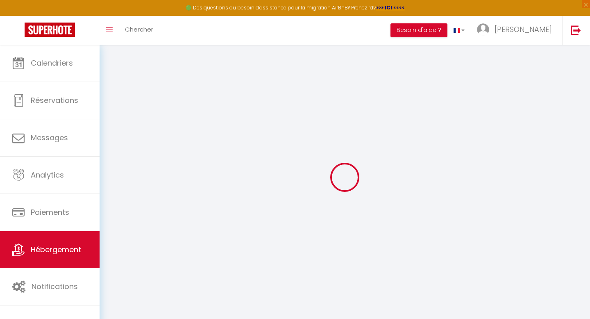
select select "+ 19 %"
select select "+ 30 %"
select select "+ 10 %"
select select
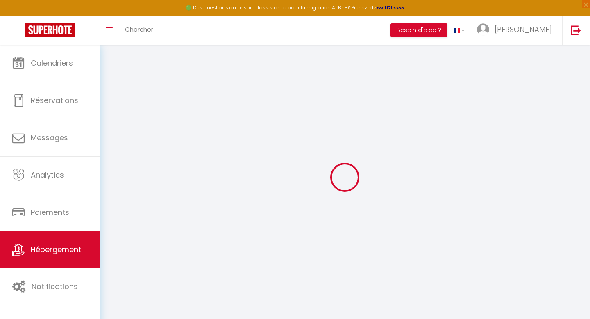
checkbox input "true"
checkbox input "false"
checkbox input "true"
checkbox input "false"
select select
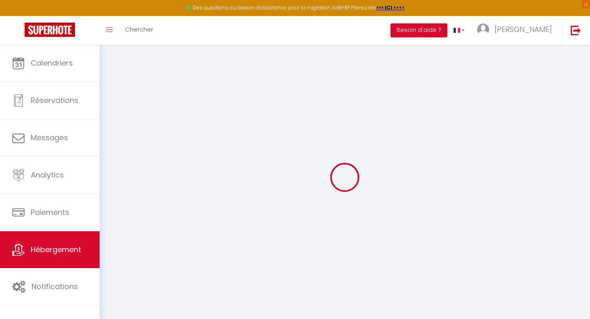
select select "1"
select select "EUR"
select select
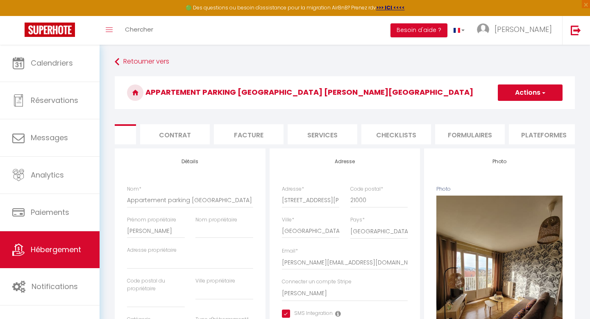
scroll to position [0, 54]
click at [539, 130] on li "Plateformes" at bounding box center [538, 134] width 70 height 20
select select
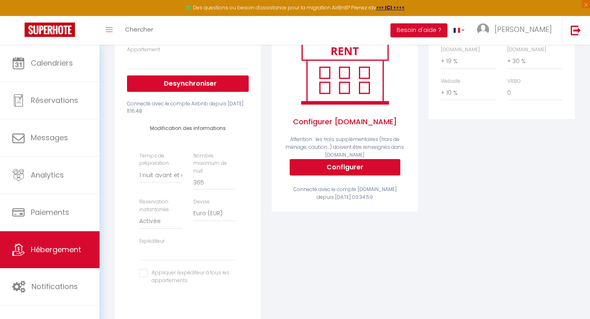
scroll to position [140, 0]
click at [165, 177] on select "Aucun 1 nuit avant et après chaque réservation 2 nuits avant et après chaque ré…" at bounding box center [160, 175] width 43 height 16
select select "0"
click at [139, 167] on select "Aucun 1 nuit avant et après chaque réservation 2 nuits avant et après chaque ré…" at bounding box center [160, 175] width 43 height 16
select select
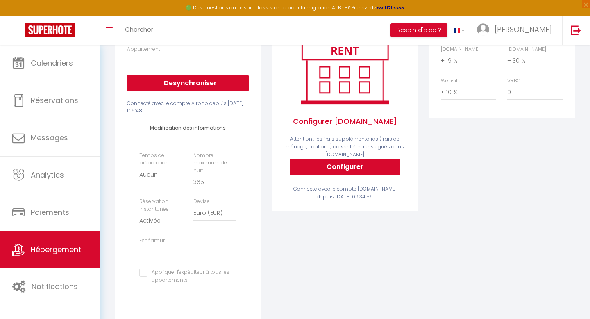
select select
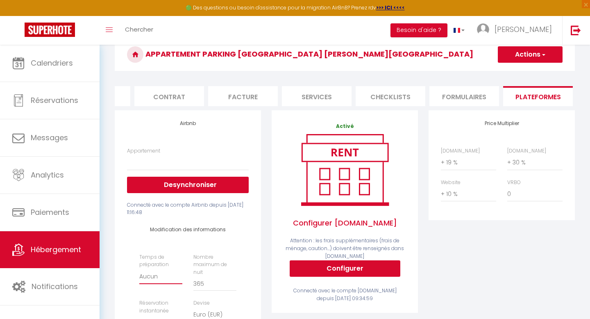
scroll to position [27, 0]
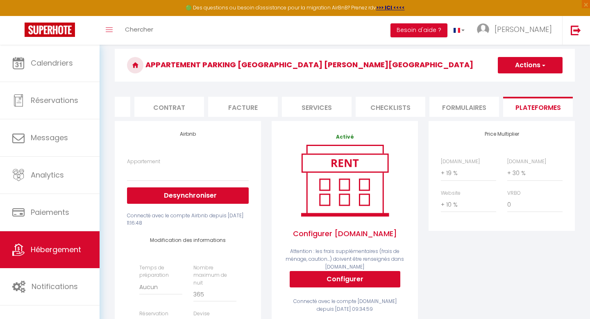
click at [526, 67] on button "Actions" at bounding box center [530, 65] width 65 height 16
click at [513, 81] on link "Enregistrer" at bounding box center [529, 83] width 65 height 11
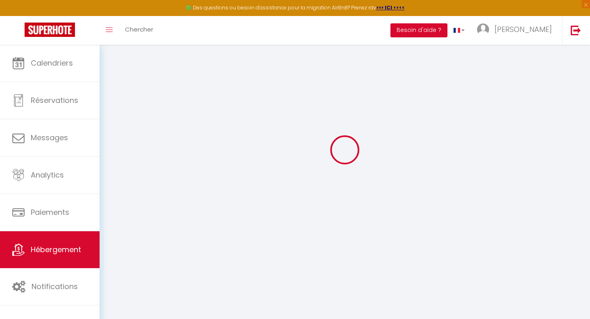
select select
select select "EUR"
select select
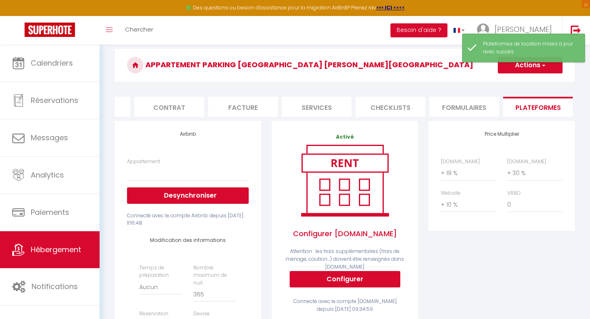
scroll to position [0, 0]
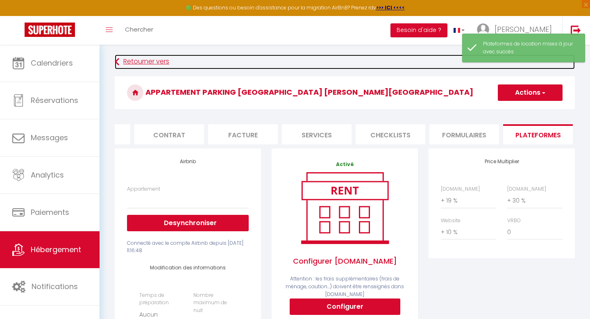
click at [128, 61] on link "Retourner vers" at bounding box center [345, 61] width 460 height 15
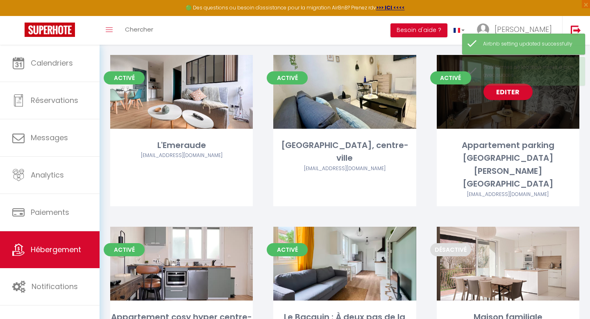
scroll to position [213, 0]
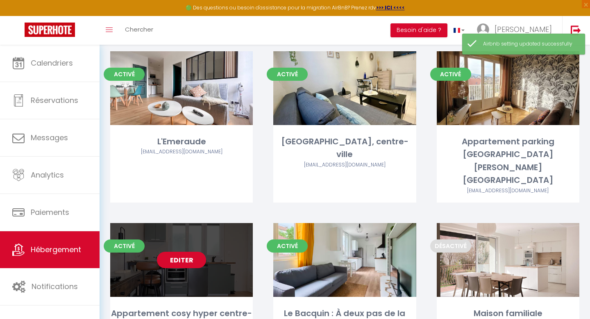
click at [195, 251] on link "Editer" at bounding box center [181, 259] width 49 height 16
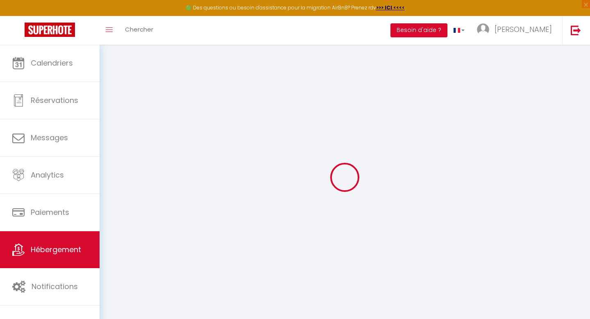
select select "+ 19 %"
select select "+ 30 %"
select select "+ 10 %"
select select
checkbox input "true"
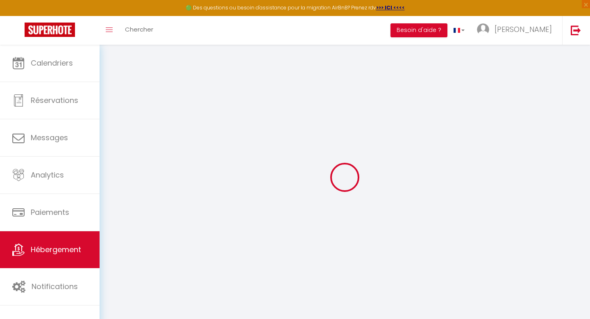
checkbox input "false"
checkbox input "true"
checkbox input "false"
select select "1"
select select "EUR"
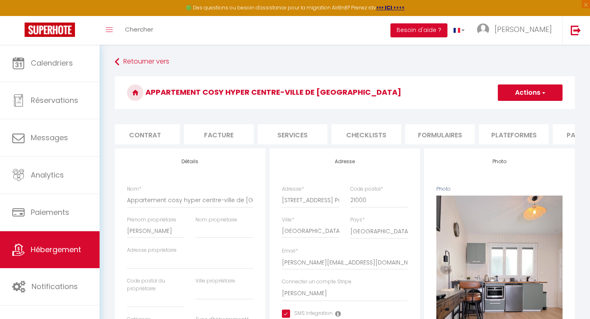
scroll to position [0, 84]
click at [516, 137] on li "Plateformes" at bounding box center [508, 134] width 70 height 20
select select
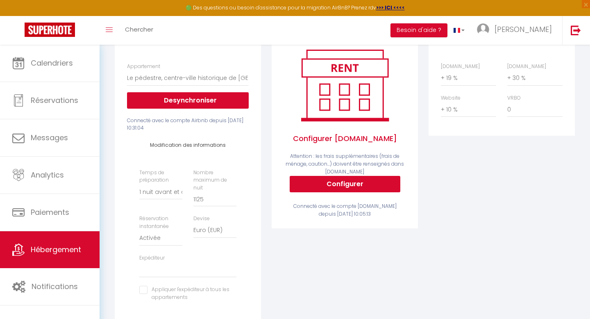
scroll to position [145, 0]
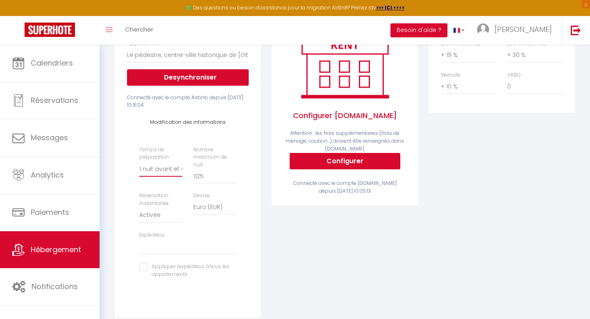
click at [163, 172] on select "Aucun 1 nuit avant et après chaque réservation 2 nuits avant et après chaque ré…" at bounding box center [160, 169] width 43 height 16
select select "0"
click at [139, 161] on select "Aucun 1 nuit avant et après chaque réservation 2 nuits avant et après chaque ré…" at bounding box center [160, 169] width 43 height 16
select select
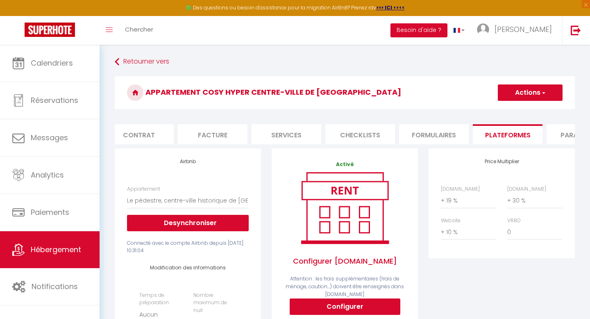
click at [520, 95] on button "Actions" at bounding box center [530, 92] width 65 height 16
click at [517, 108] on link "Enregistrer" at bounding box center [529, 110] width 65 height 11
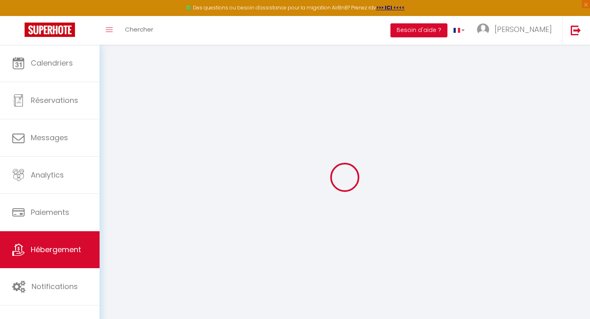
select select "EUR"
select select
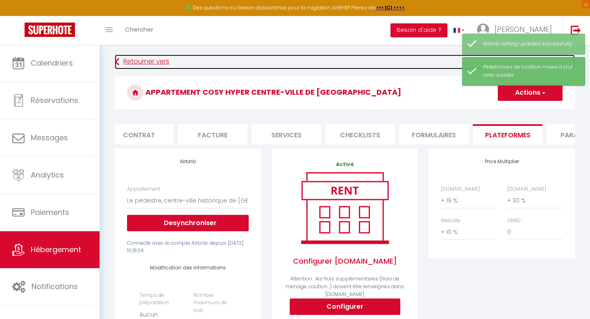
click at [139, 61] on link "Retourner vers" at bounding box center [345, 61] width 460 height 15
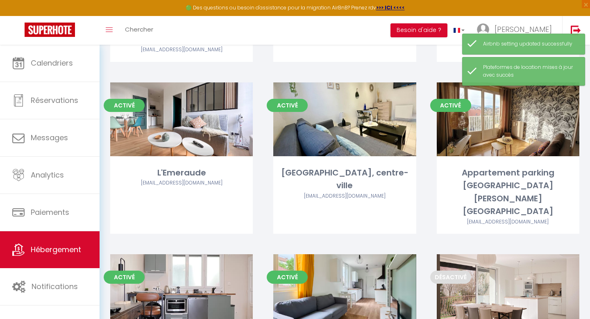
scroll to position [184, 0]
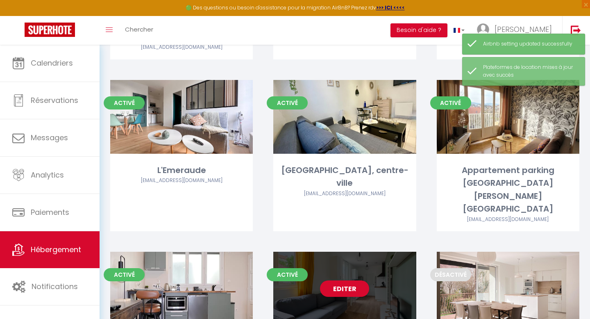
click at [327, 275] on div "Editer" at bounding box center [344, 288] width 143 height 74
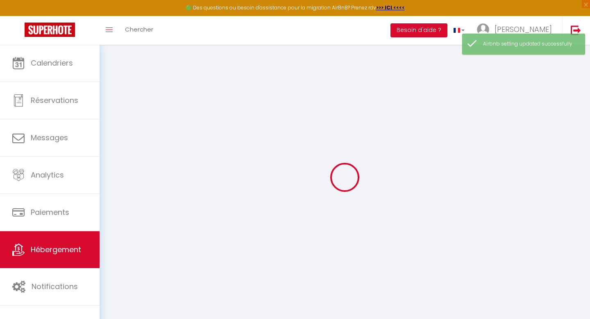
select select "16929-618593841766906060"
select select
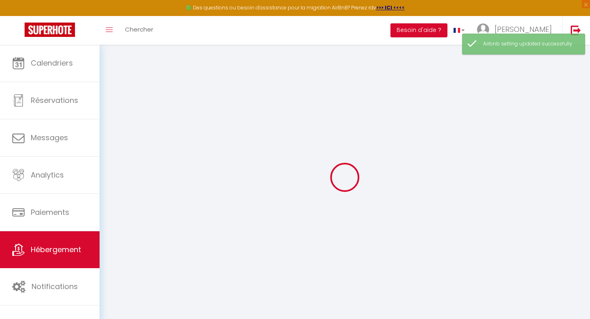
select select
checkbox input "true"
checkbox input "false"
checkbox input "true"
checkbox input "false"
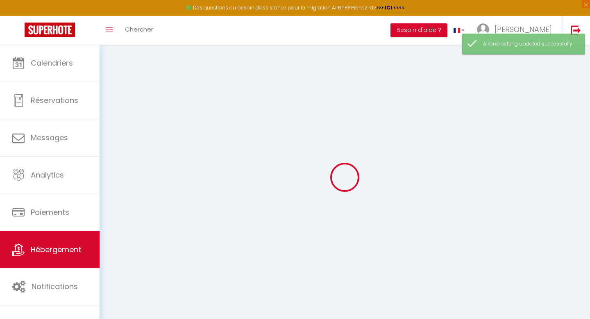
select select "42932"
select select "+ 19 %"
select select "+ 30 %"
select select "+ 10 %"
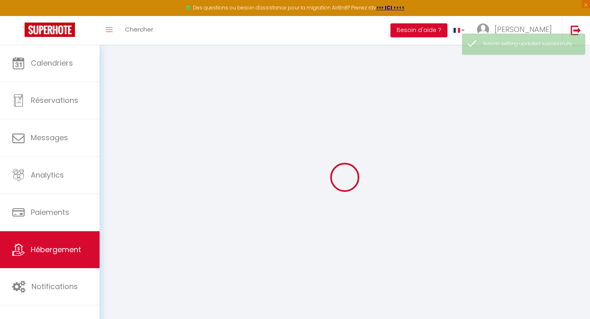
checkbox input "true"
checkbox input "false"
checkbox input "true"
checkbox input "false"
checkbox input "true"
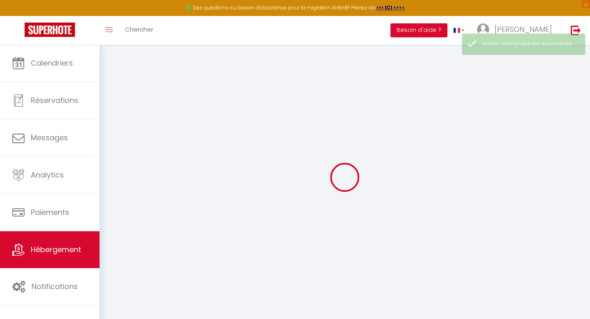
checkbox input "false"
checkbox input "true"
checkbox input "false"
select select "16:00"
select select "23:45"
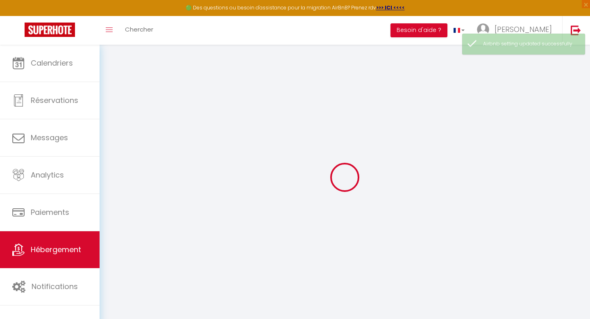
select select "11:00"
select select "30"
select select "120"
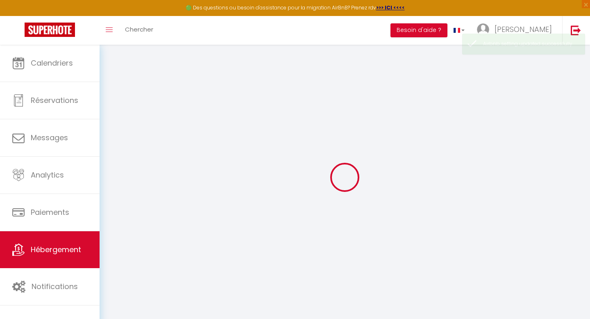
checkbox input "true"
checkbox input "false"
checkbox input "true"
checkbox input "false"
select select "1"
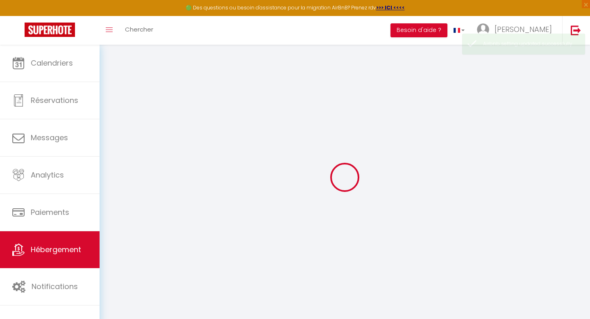
select select "EUR"
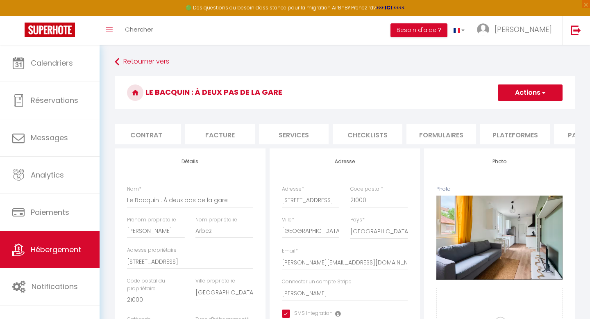
scroll to position [0, 81]
click at [509, 133] on li "Plateformes" at bounding box center [510, 134] width 70 height 20
select select
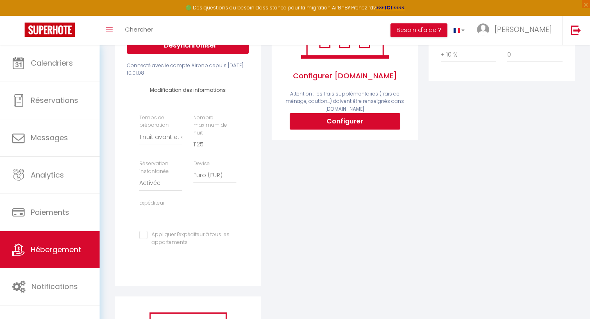
scroll to position [182, 0]
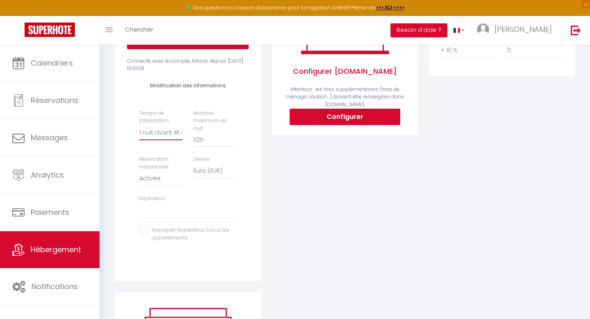
click at [149, 134] on select "Aucun 1 nuit avant et après chaque réservation 2 nuits avant et après chaque ré…" at bounding box center [160, 132] width 43 height 16
select select "0"
click at [139, 124] on select "Aucun 1 nuit avant et après chaque réservation 2 nuits avant et après chaque ré…" at bounding box center [160, 132] width 43 height 16
select select
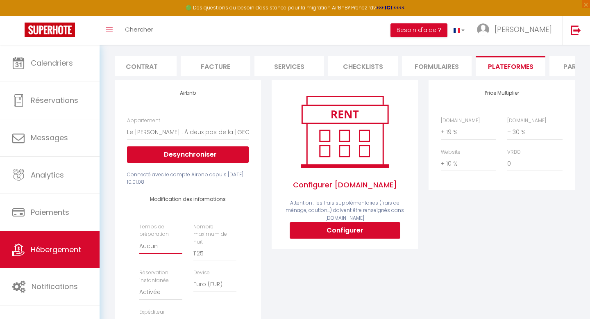
scroll to position [0, 0]
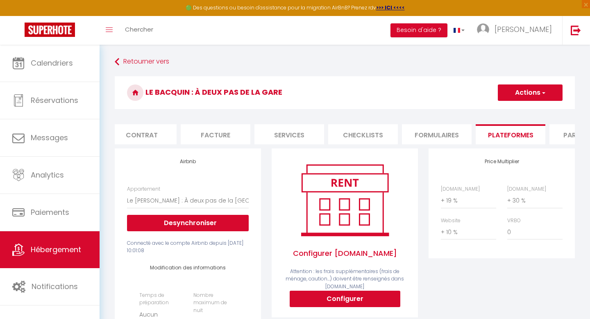
click at [526, 90] on button "Actions" at bounding box center [530, 92] width 65 height 16
click at [518, 109] on link "Enregistrer" at bounding box center [529, 110] width 65 height 11
select select "EUR"
select select
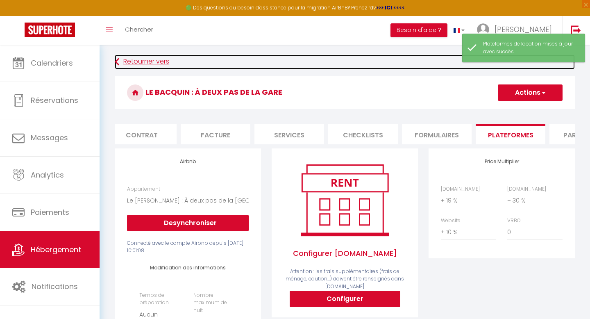
click at [154, 59] on link "Retourner vers" at bounding box center [345, 61] width 460 height 15
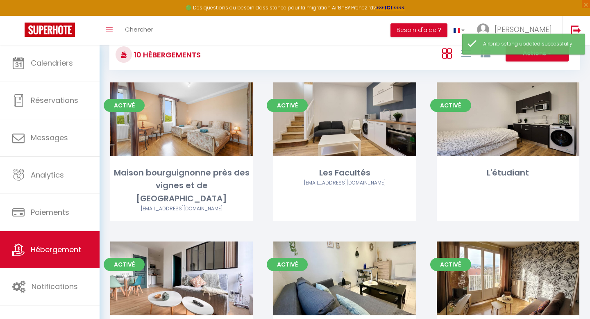
scroll to position [16, 0]
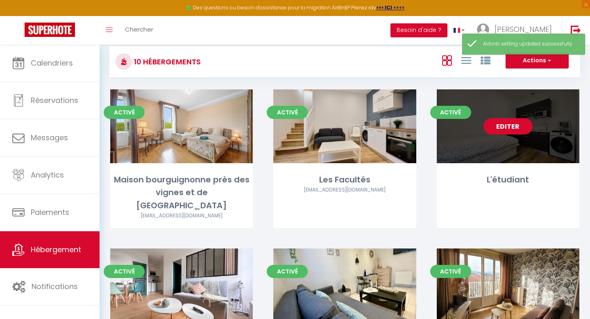
click at [510, 126] on link "Editer" at bounding box center [507, 126] width 49 height 16
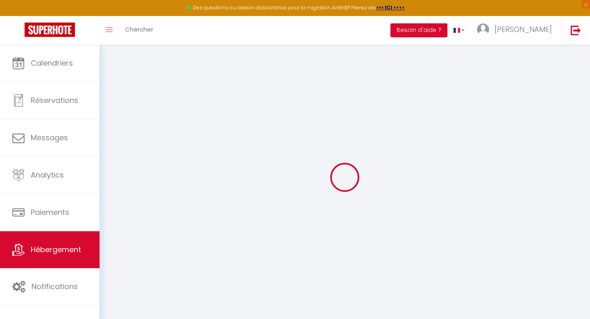
select select "+ 19 %"
select select "+ 30 %"
select select "+ 10 %"
checkbox input "true"
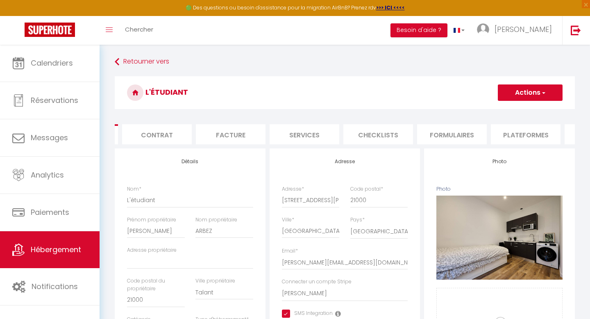
scroll to position [0, 69]
click at [509, 132] on li "Plateformes" at bounding box center [523, 134] width 70 height 20
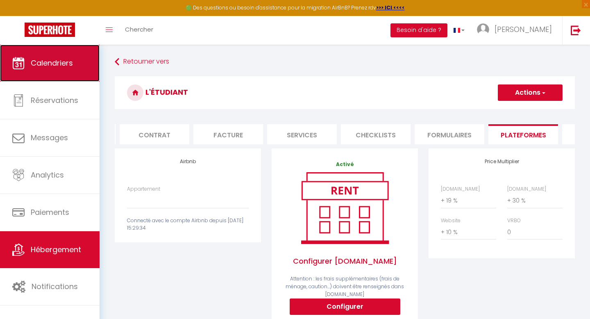
click at [64, 61] on span "Calendriers" at bounding box center [52, 63] width 42 height 10
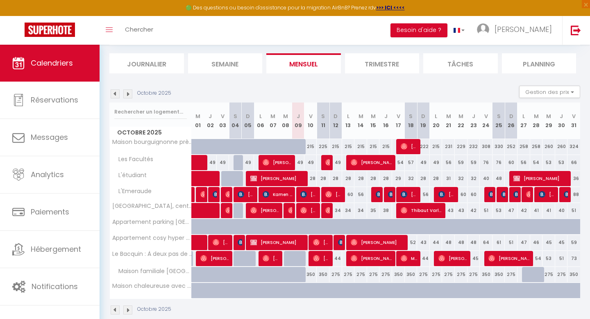
scroll to position [62, 0]
